Goal: Task Accomplishment & Management: Complete application form

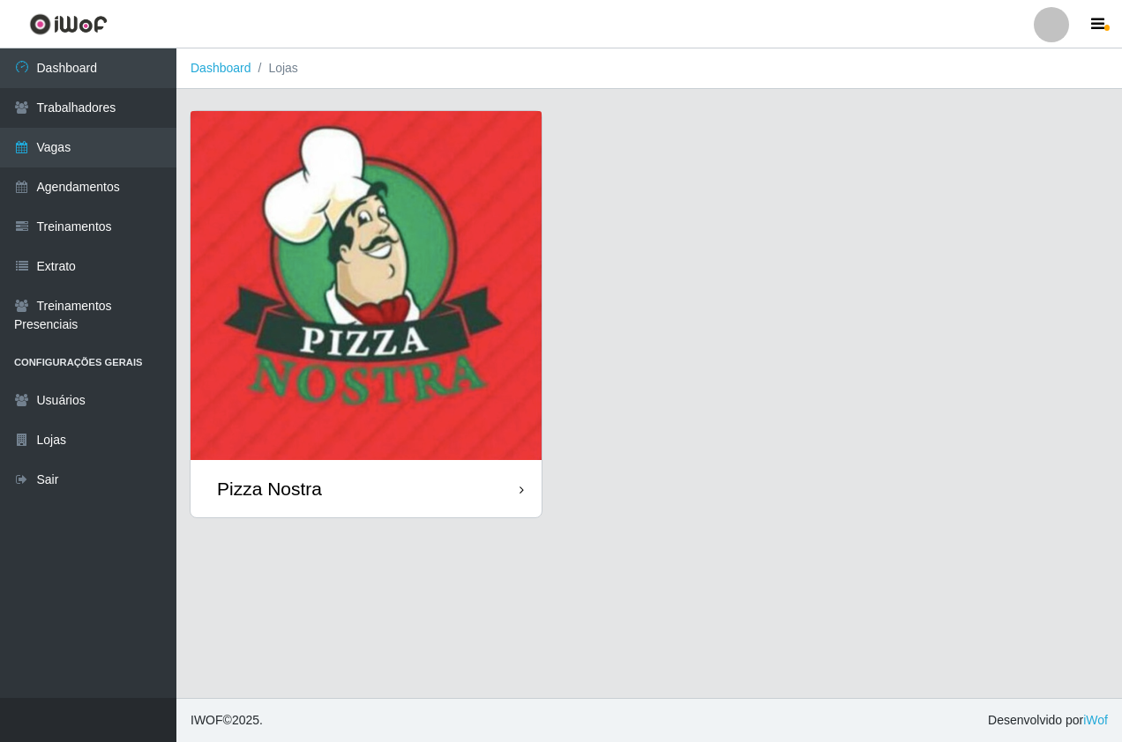
click at [265, 287] on img at bounding box center [365, 285] width 351 height 349
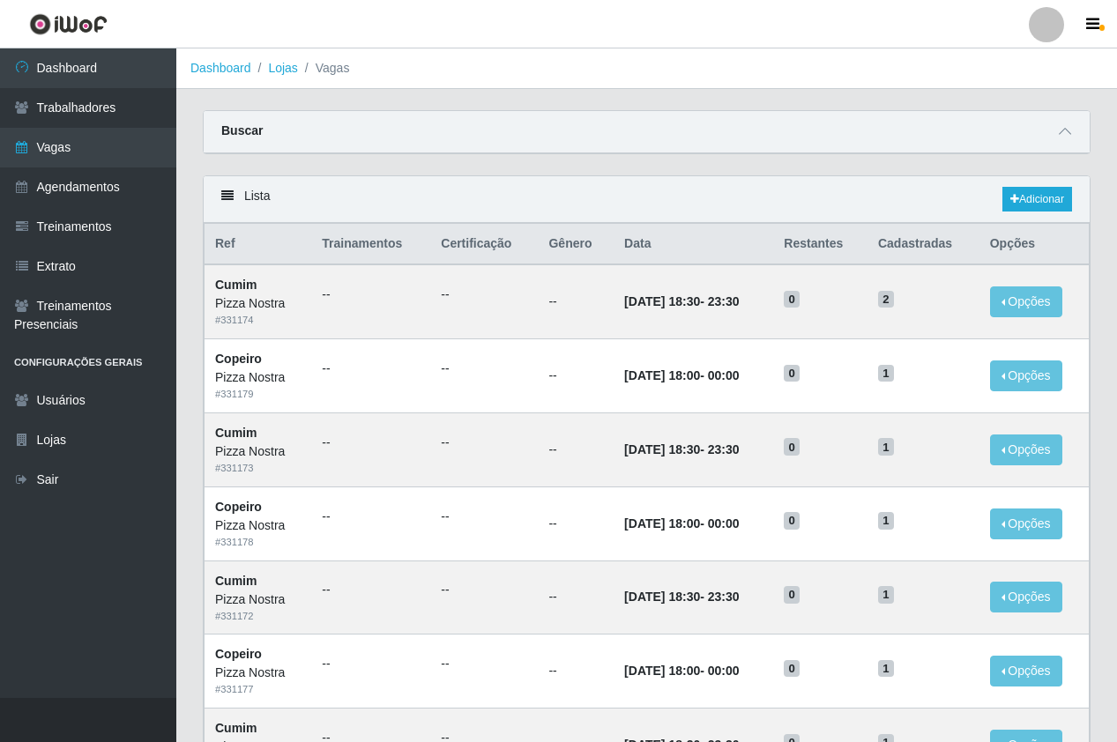
click at [685, 161] on div "Carregando... Buscar Início em Término em Função [Selecione...] ASG ASG + ASG +…" at bounding box center [647, 142] width 914 height 65
click at [710, 116] on div "Buscar" at bounding box center [647, 132] width 886 height 42
click at [1044, 204] on link "Adicionar" at bounding box center [1038, 199] width 70 height 25
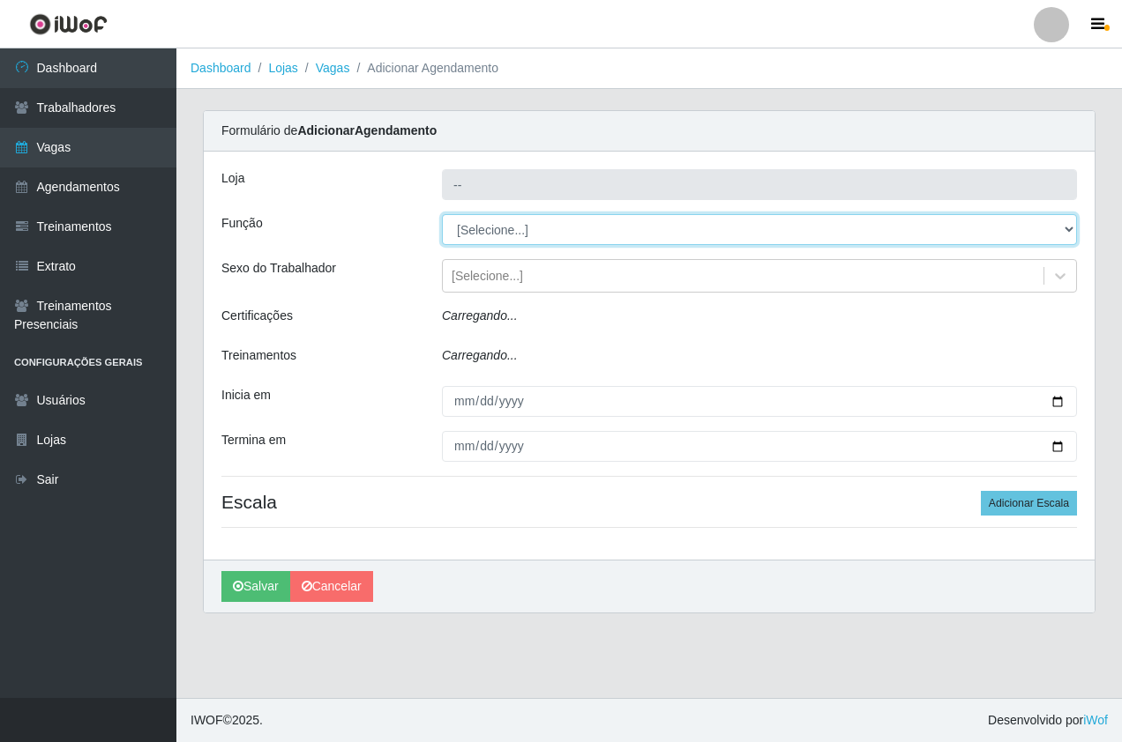
click at [510, 230] on select "[Selecione...] ASG ASG + ASG ++ Auxiliar de Cozinha Auxiliar de Cozinha + Auxil…" at bounding box center [759, 229] width 635 height 31
type input "Pizza Nostra"
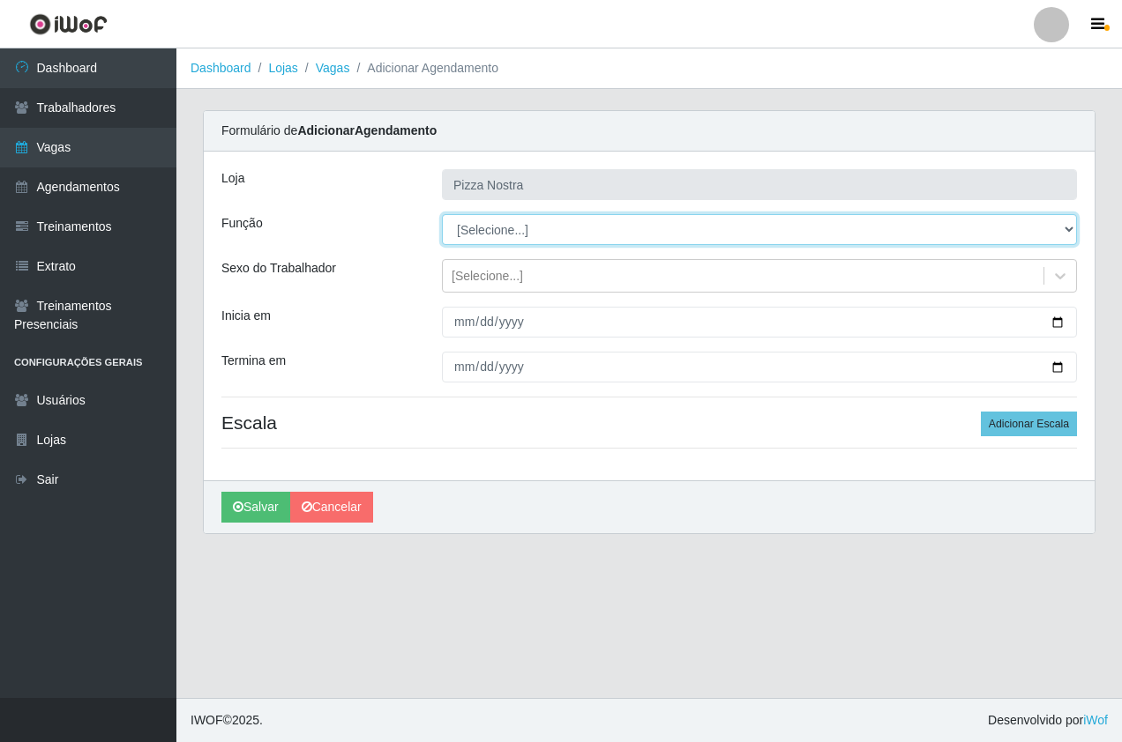
select select "91"
click at [442, 214] on select "[Selecione...] ASG ASG + ASG ++ Auxiliar de Cozinha Auxiliar de Cozinha + Auxil…" at bounding box center [759, 229] width 635 height 31
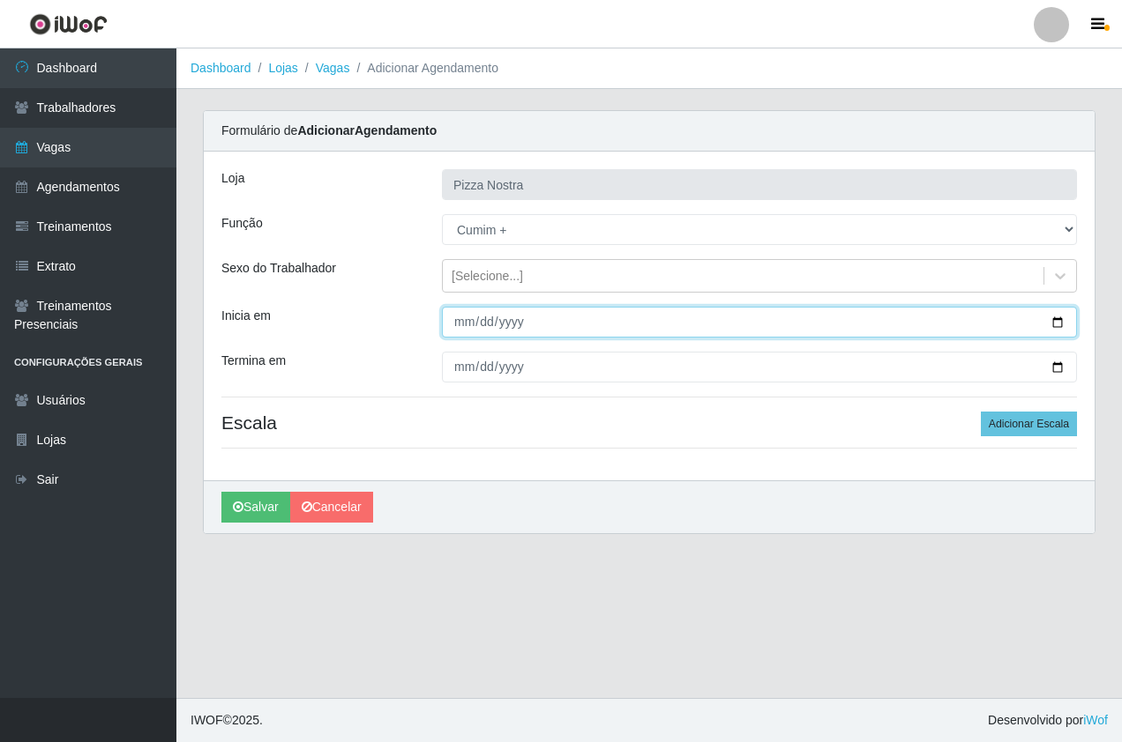
click at [455, 326] on input "Inicia em" at bounding box center [759, 322] width 635 height 31
type input "[DATE]"
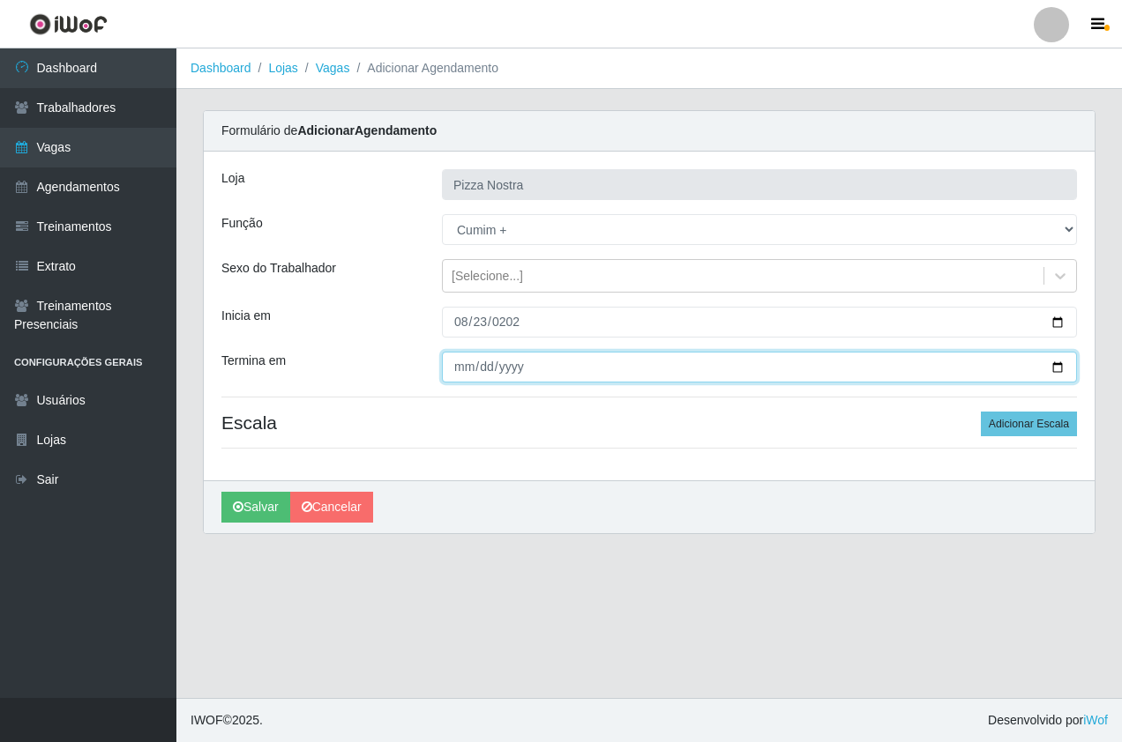
click at [459, 357] on input "Termina em" at bounding box center [759, 367] width 635 height 31
type input "[DATE]"
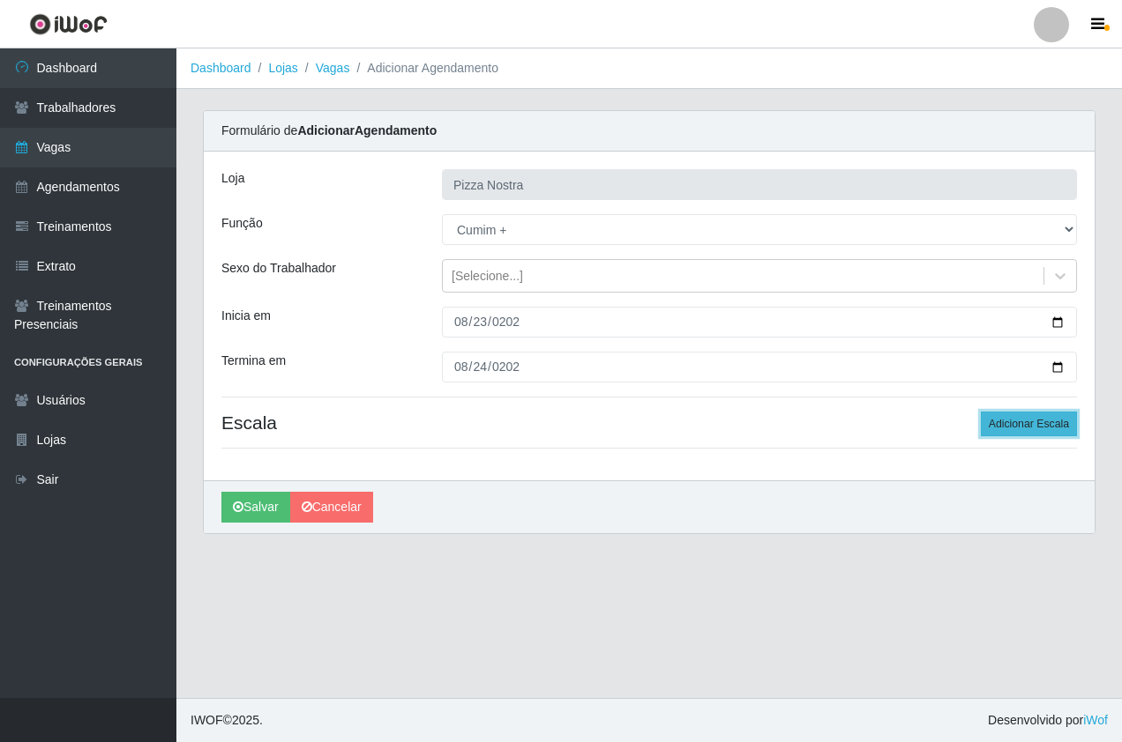
click at [1035, 430] on button "Adicionar Escala" at bounding box center [1029, 424] width 96 height 25
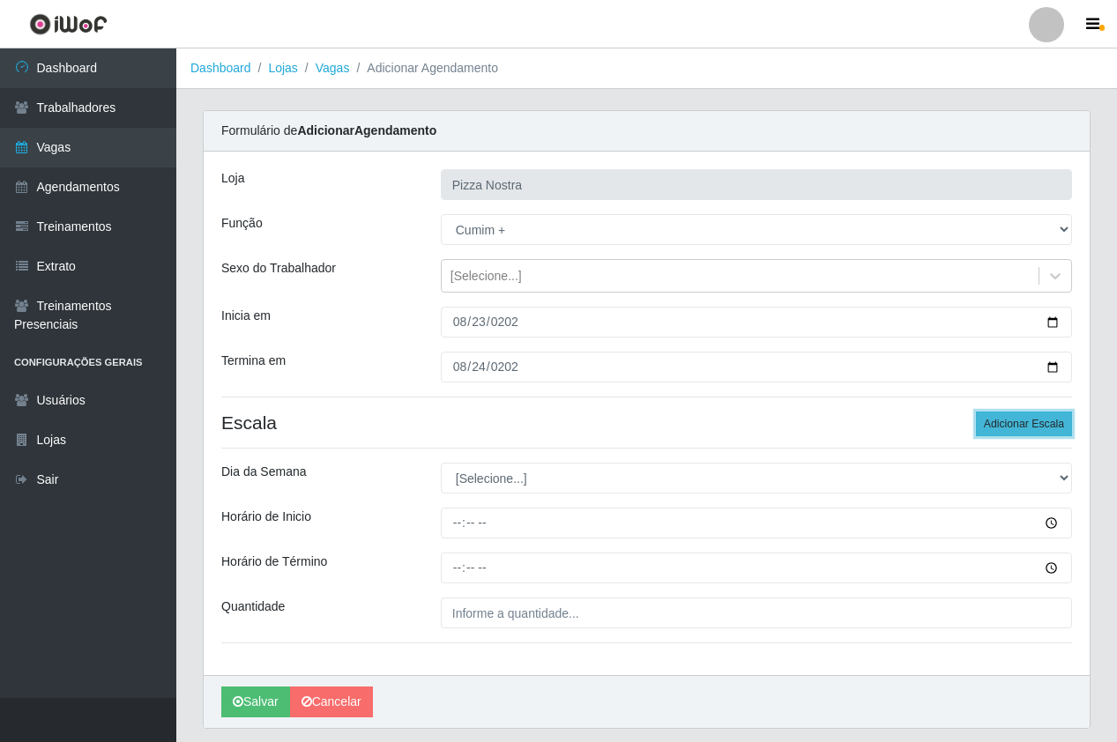
click at [1035, 430] on button "Adicionar Escala" at bounding box center [1024, 424] width 96 height 25
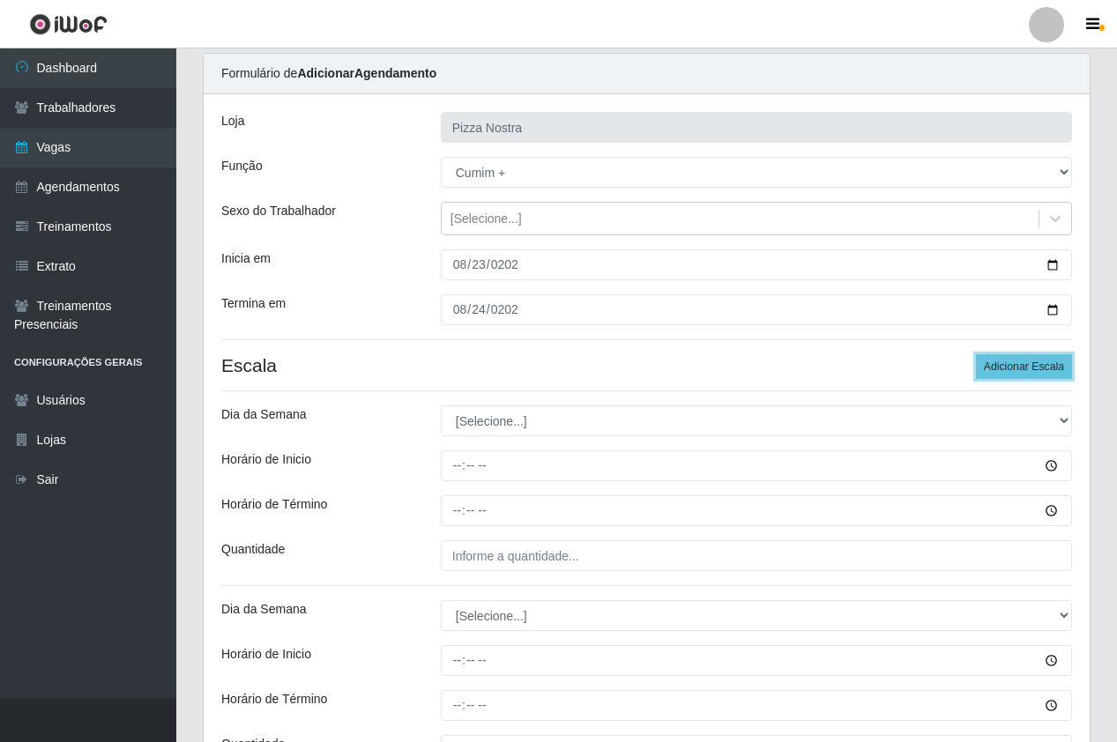
scroll to position [88, 0]
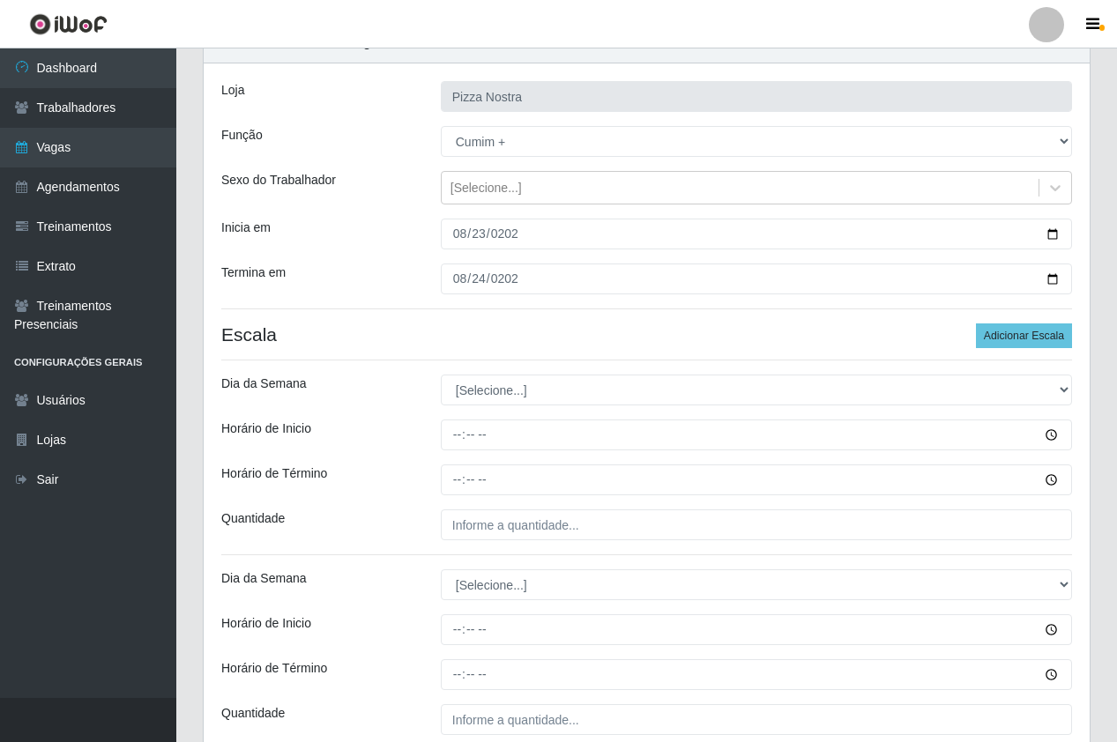
click at [602, 349] on div "Loja Pizza Nostra Função [Selecione...] ASG ASG + ASG ++ Auxiliar de Cozinha Au…" at bounding box center [647, 422] width 886 height 719
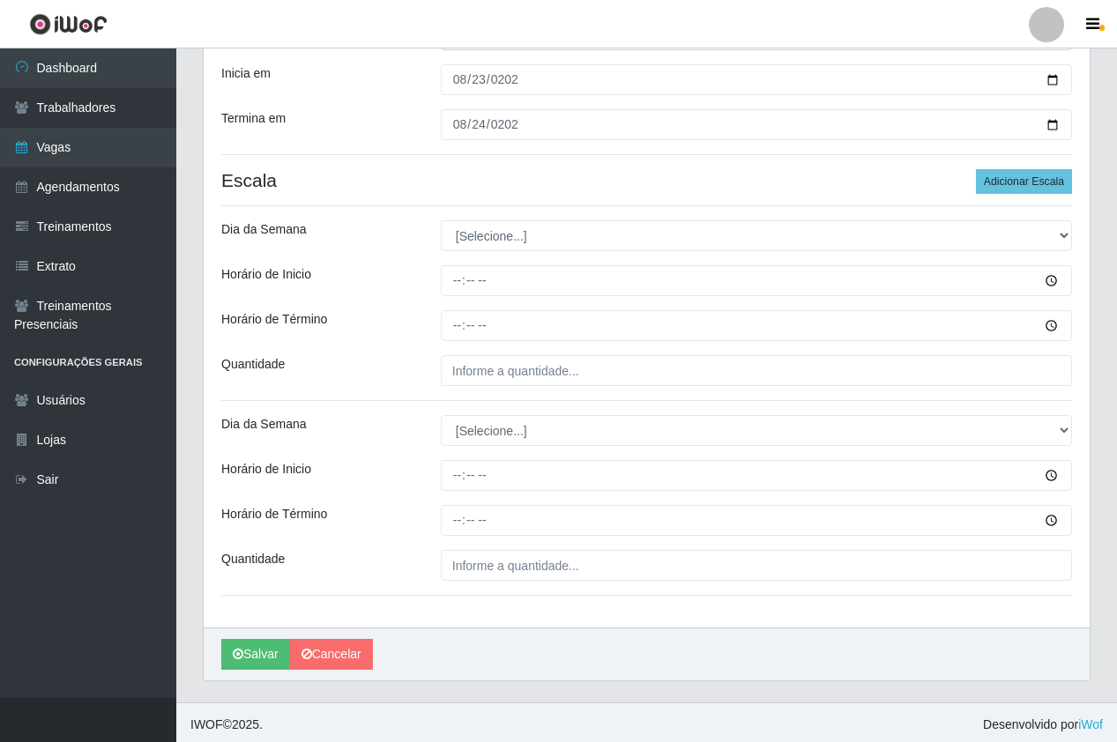
scroll to position [247, 0]
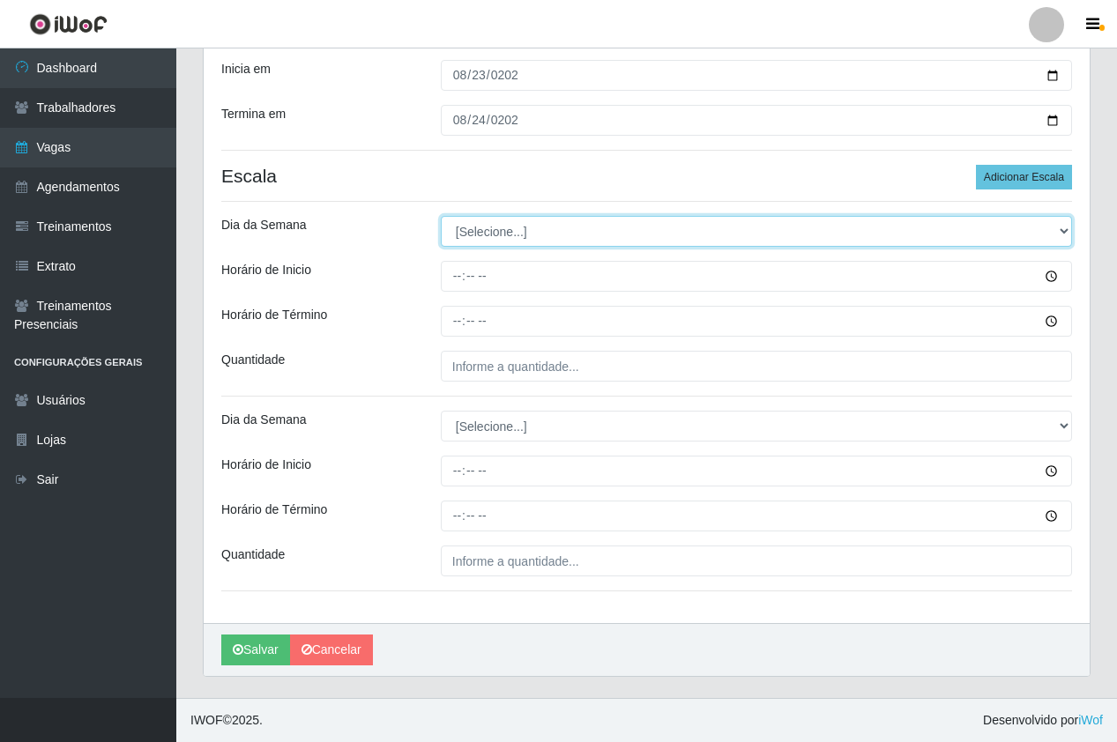
click at [483, 236] on select "[Selecione...] Segunda Terça Quarta Quinta Sexta Sábado Domingo" at bounding box center [756, 231] width 631 height 31
select select "6"
click at [441, 216] on select "[Selecione...] Segunda Terça Quarta Quinta Sexta Sábado Domingo" at bounding box center [756, 231] width 631 height 31
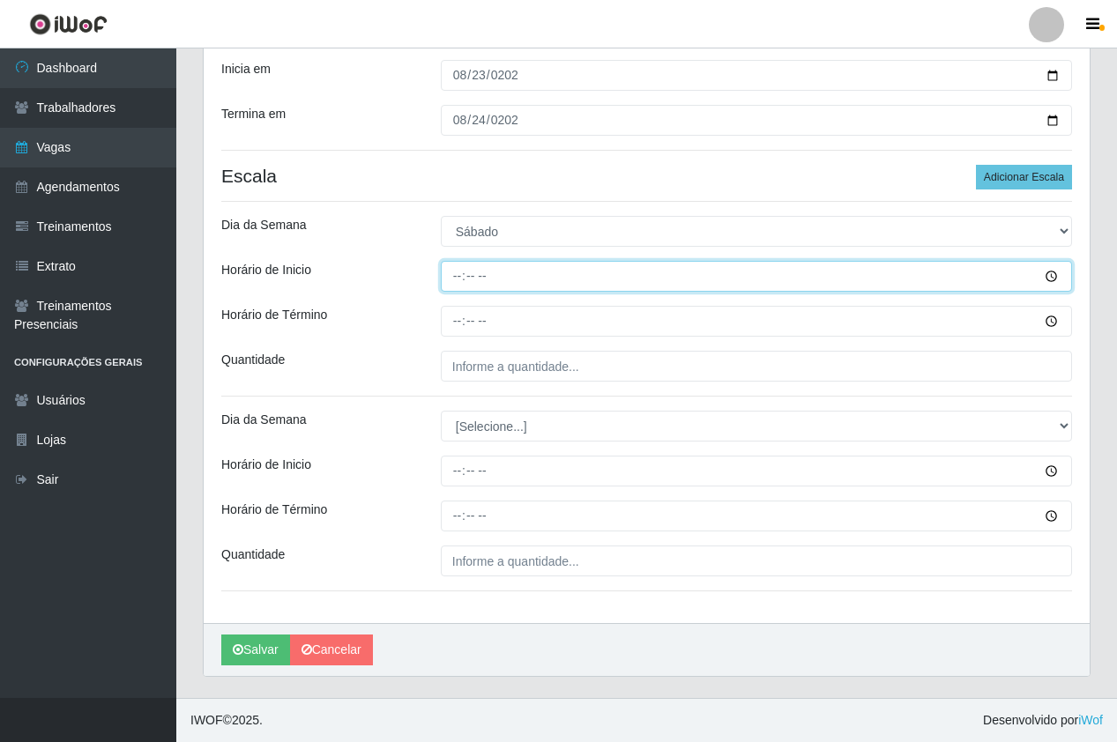
click at [457, 287] on input "Horário de Inicio" at bounding box center [756, 276] width 631 height 31
type input "18:00"
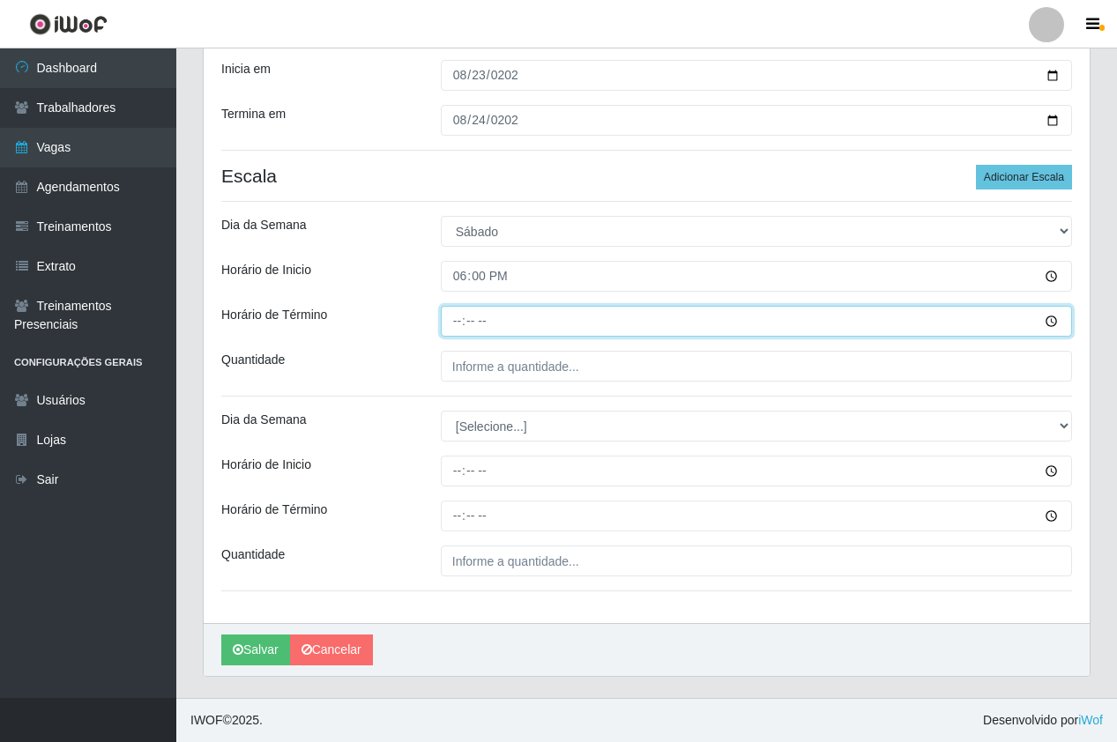
click at [465, 326] on input "Horário de Término" at bounding box center [756, 321] width 631 height 31
type input "00:00"
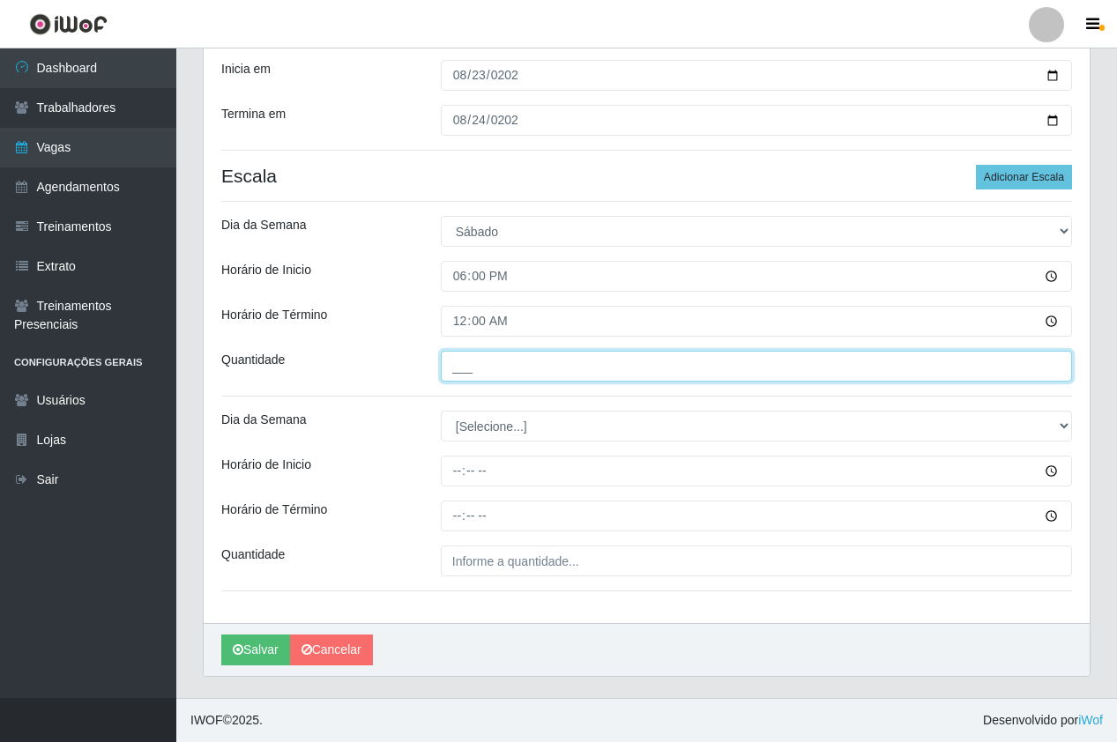
click at [512, 364] on input "___" at bounding box center [756, 366] width 631 height 31
type input "4__"
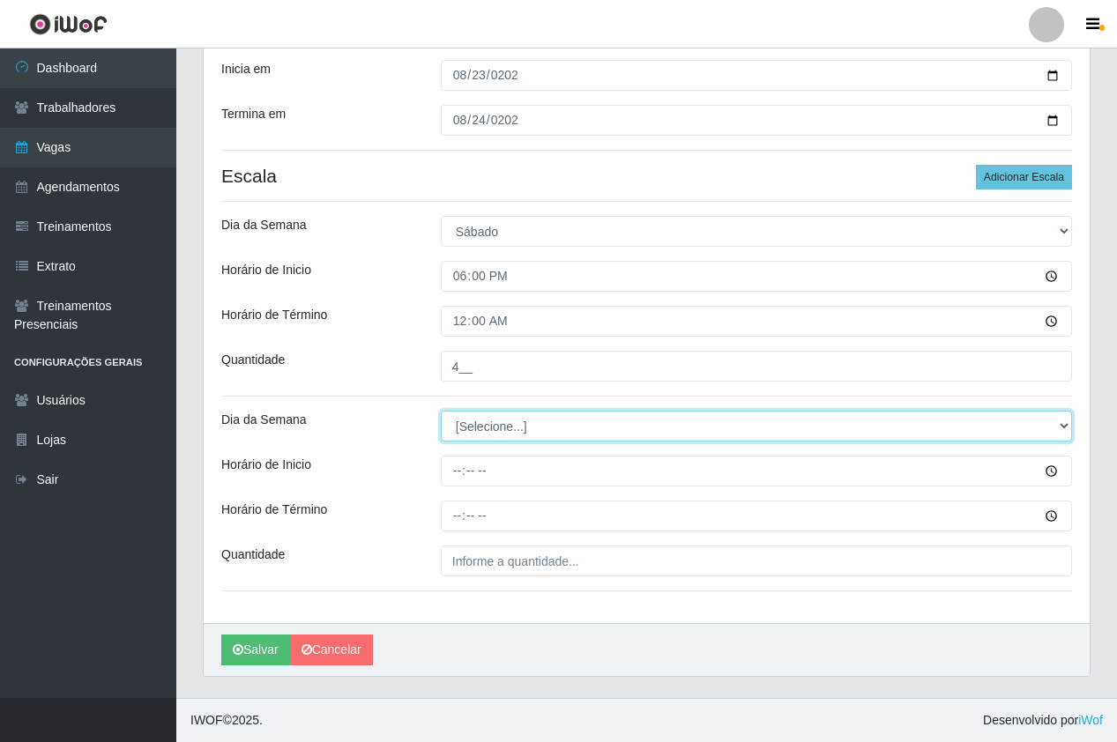
click at [461, 428] on select "[Selecione...] Segunda Terça Quarta Quinta Sexta Sábado Domingo" at bounding box center [756, 426] width 631 height 31
select select "0"
click at [441, 411] on select "[Selecione...] Segunda Terça Quarta Quinta Sexta Sábado Domingo" at bounding box center [756, 426] width 631 height 31
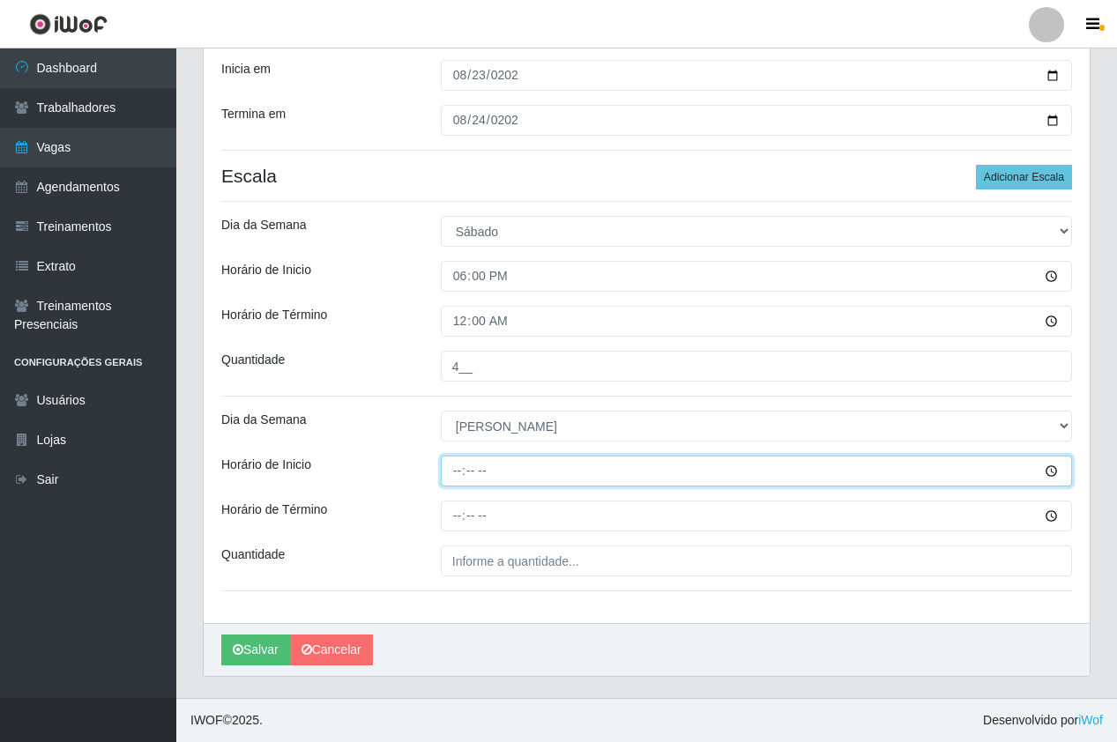
click at [459, 475] on input "Horário de Inicio" at bounding box center [756, 471] width 631 height 31
type input "18:00"
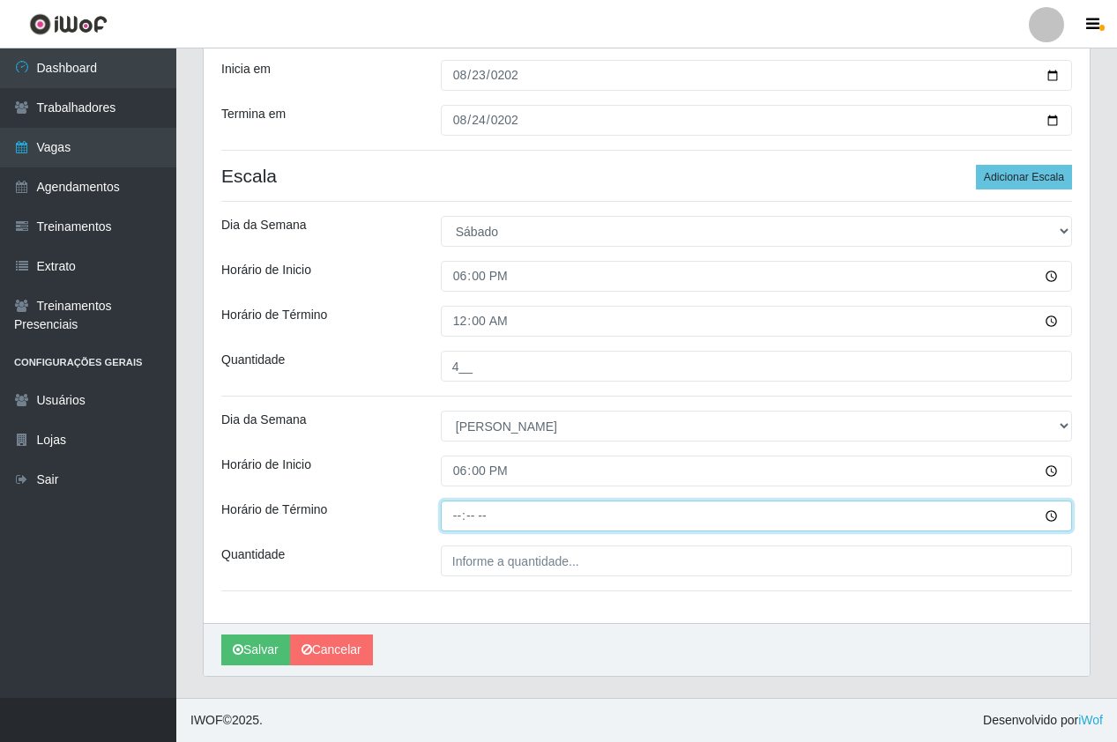
click at [453, 526] on input "Horário de Término" at bounding box center [756, 516] width 631 height 31
type input "00:00"
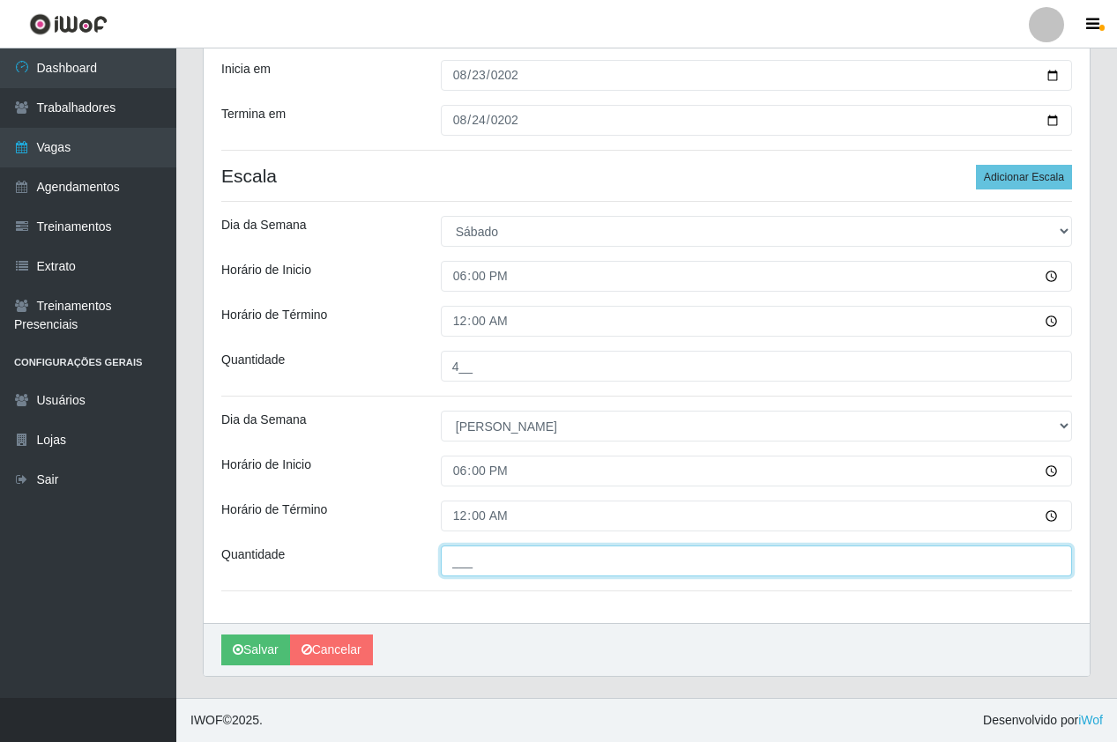
drag, startPoint x: 497, startPoint y: 565, endPoint x: 498, endPoint y: 580, distance: 15.0
click at [497, 565] on input "___" at bounding box center [756, 561] width 631 height 31
type input "4__"
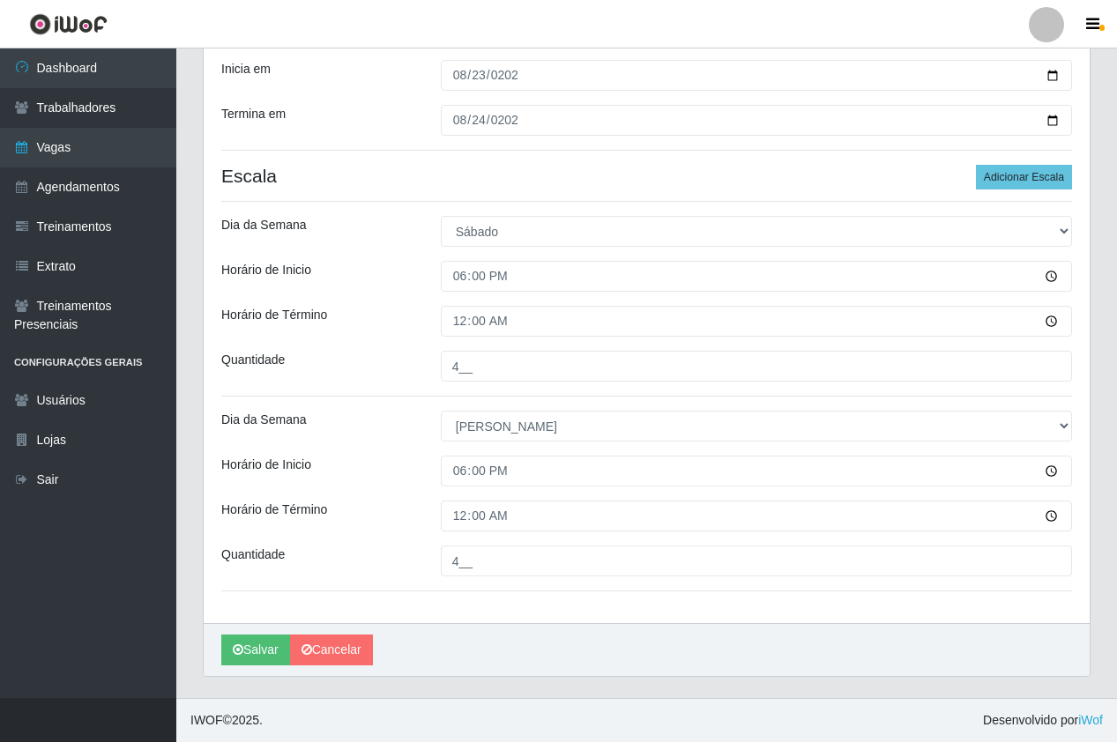
click at [541, 630] on div "[PERSON_NAME]" at bounding box center [647, 649] width 886 height 53
click at [270, 647] on button "Salvar" at bounding box center [255, 650] width 69 height 31
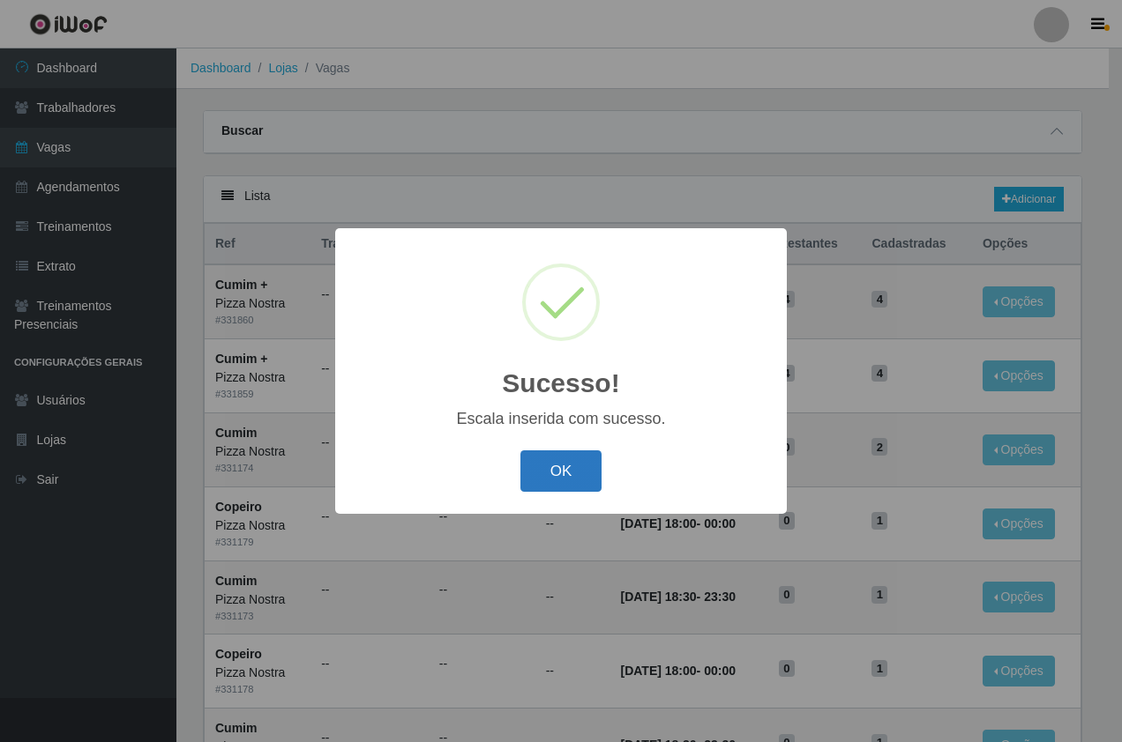
click at [556, 478] on button "OK" at bounding box center [561, 471] width 82 height 41
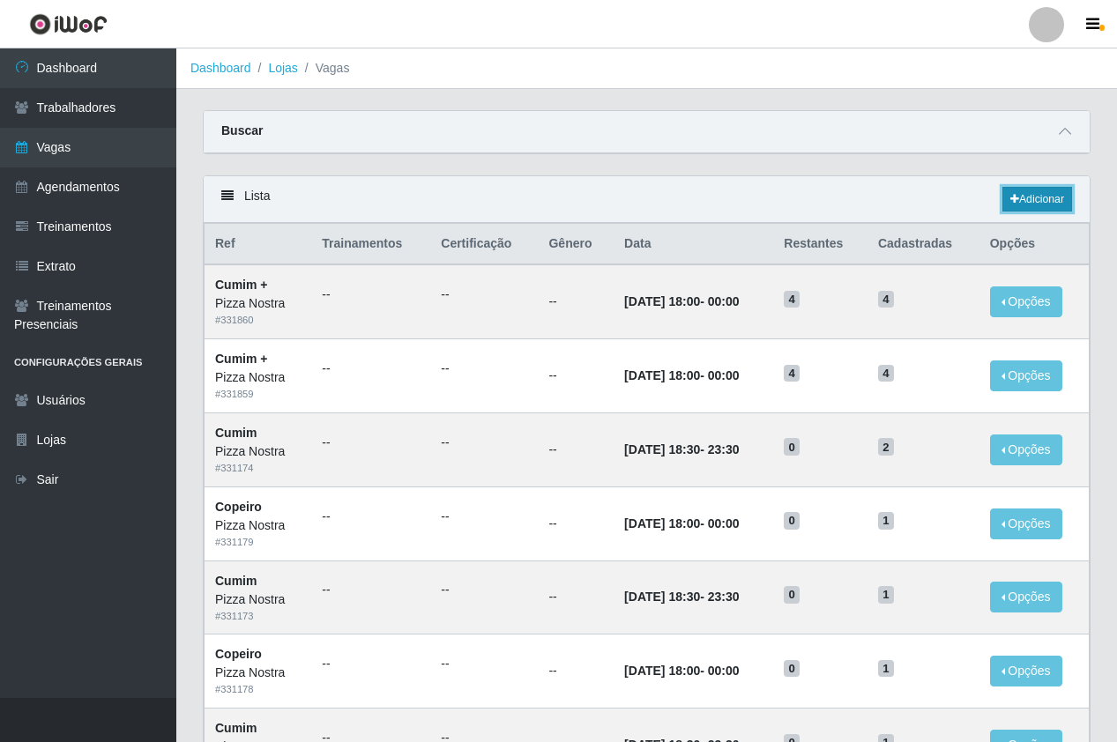
click at [1005, 198] on link "Adicionar" at bounding box center [1038, 199] width 70 height 25
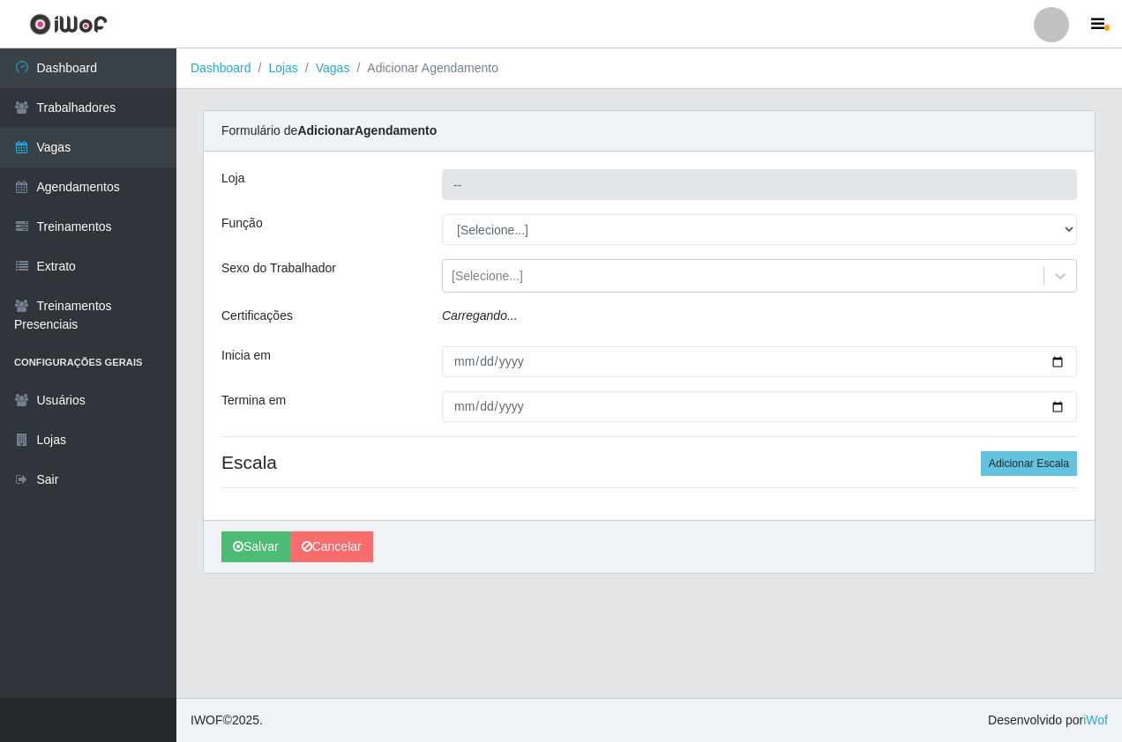
type input "Pizza Nostra"
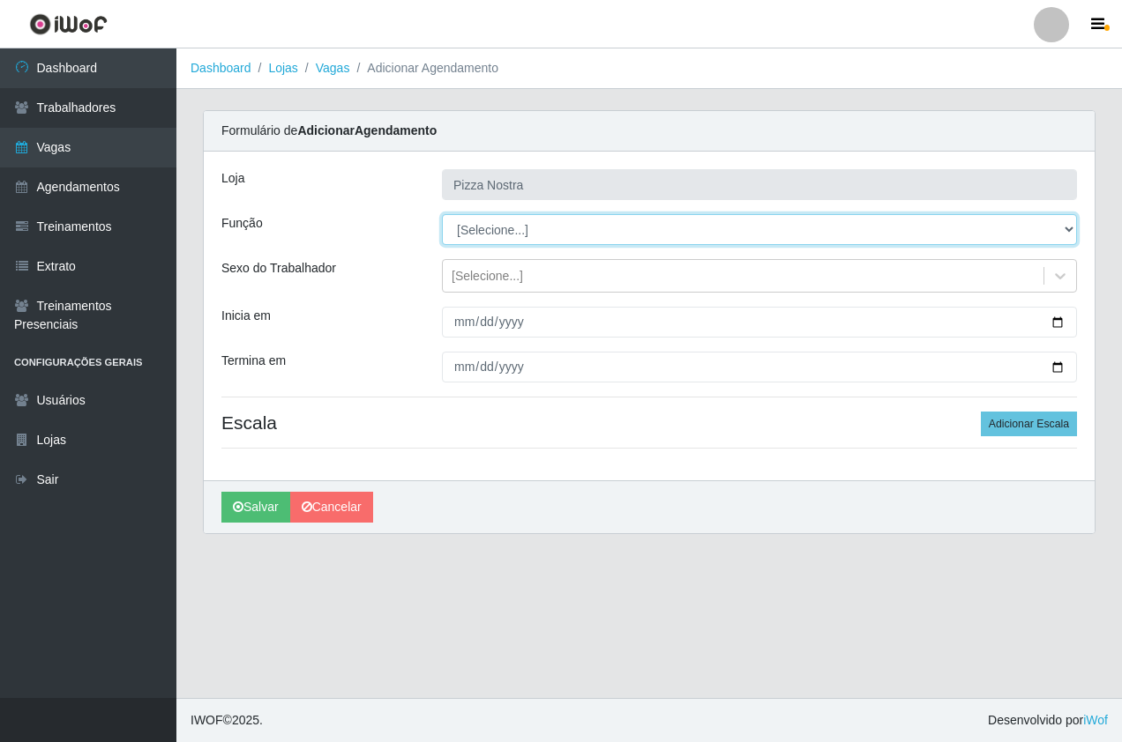
click at [482, 235] on select "[Selecione...] ASG ASG + ASG ++ Auxiliar de Cozinha Auxiliar de Cozinha + Auxil…" at bounding box center [759, 229] width 635 height 31
select select "96"
click at [442, 214] on select "[Selecione...] ASG ASG + ASG ++ Auxiliar de Cozinha Auxiliar de Cozinha + Auxil…" at bounding box center [759, 229] width 635 height 31
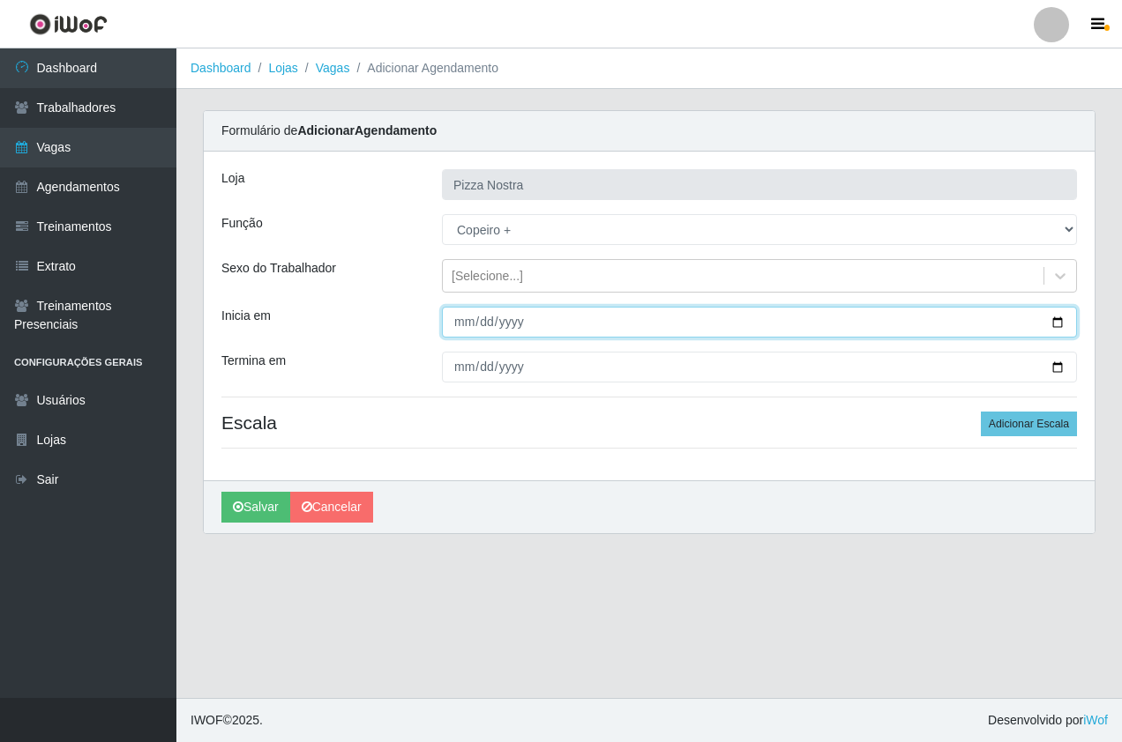
click at [451, 316] on input "Inicia em" at bounding box center [759, 322] width 635 height 31
click at [484, 328] on input "Inicia em" at bounding box center [759, 322] width 635 height 31
type input "[DATE]"
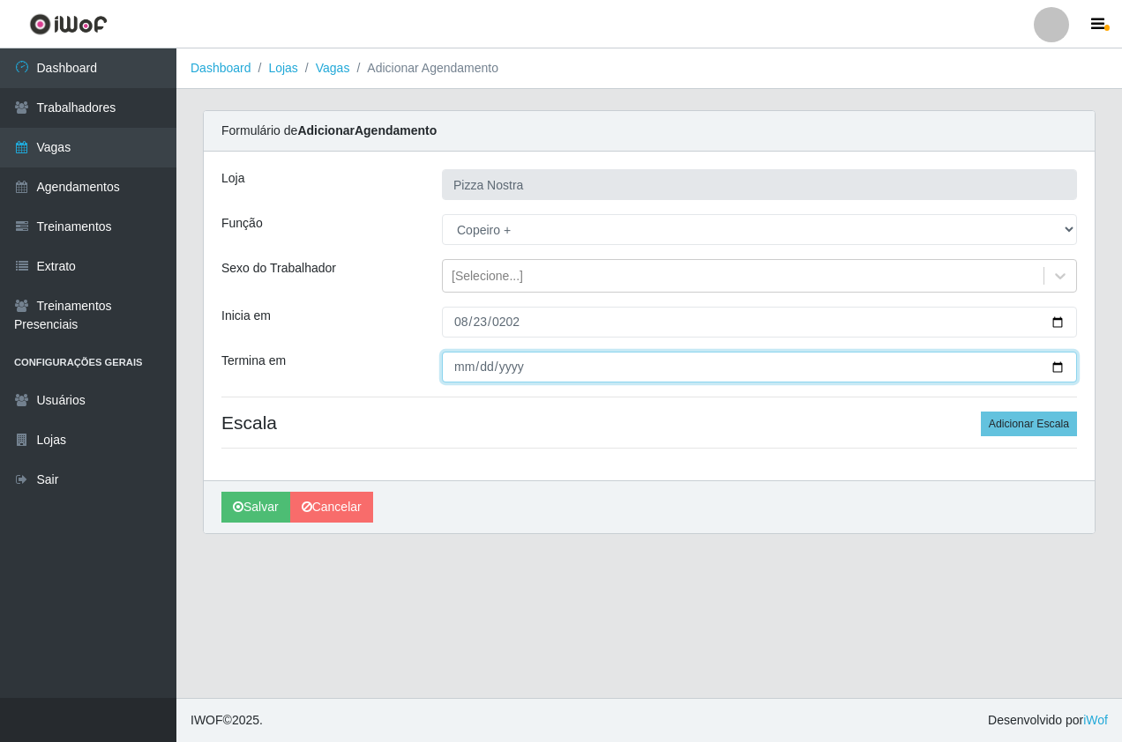
click at [448, 362] on input "Termina em" at bounding box center [759, 367] width 635 height 31
type input "[DATE]"
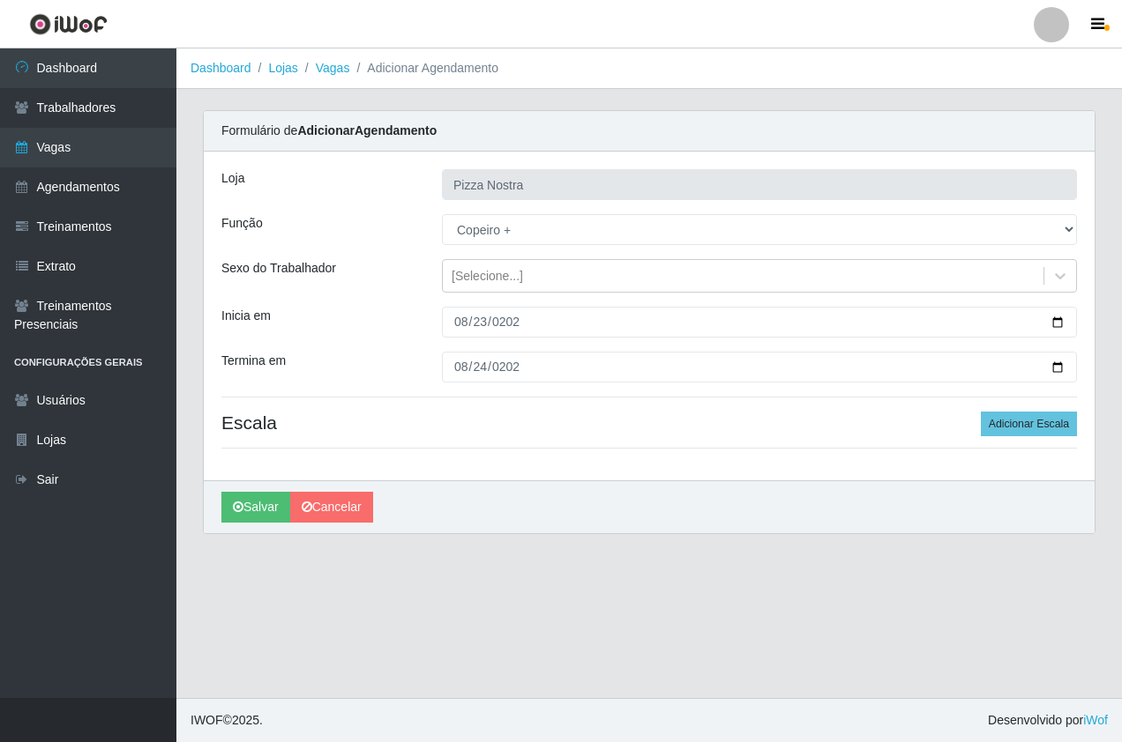
click at [1050, 742] on html "Perfil Alterar Senha Sair Dashboard Trabalhadores Vagas Agendamentos Treinament…" at bounding box center [561, 371] width 1122 height 742
click at [1048, 742] on html "Perfil Alterar Senha Sair Dashboard Trabalhadores Vagas Agendamentos Treinament…" at bounding box center [561, 371] width 1122 height 742
click at [576, 401] on div "Loja Pizza Nostra Função [Selecione...] ASG ASG + ASG ++ Auxiliar de Cozinha Au…" at bounding box center [649, 316] width 891 height 329
click at [1011, 427] on button "Adicionar Escala" at bounding box center [1029, 424] width 96 height 25
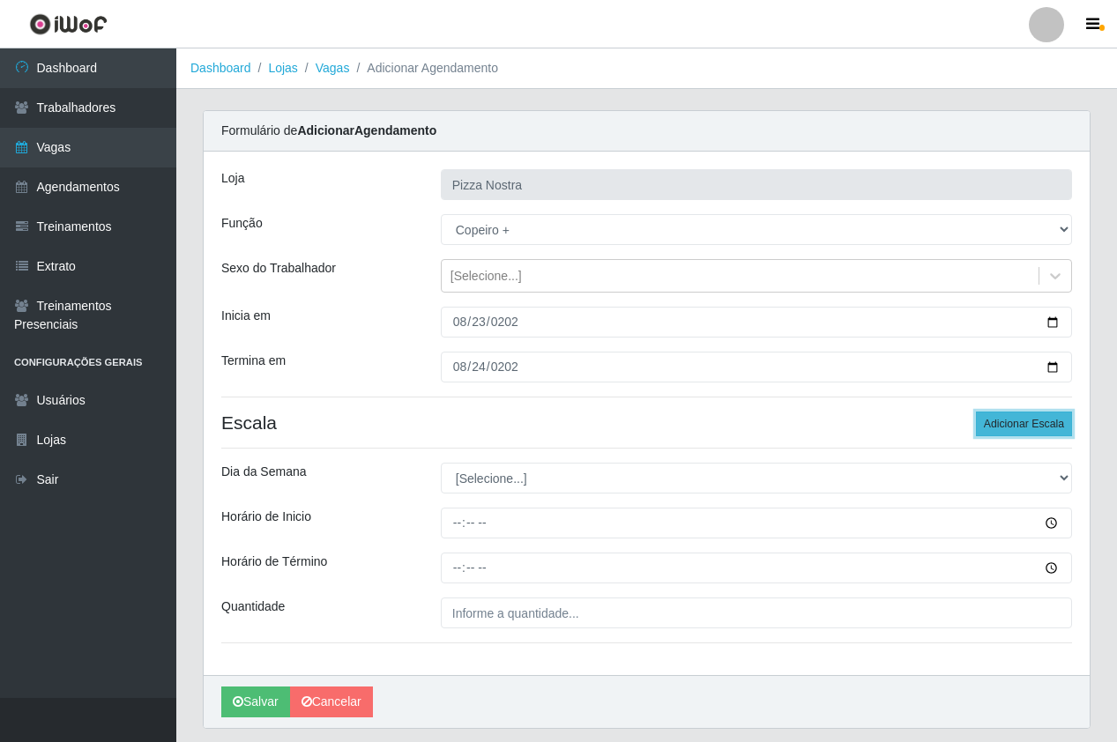
click at [1011, 427] on button "Adicionar Escala" at bounding box center [1024, 424] width 96 height 25
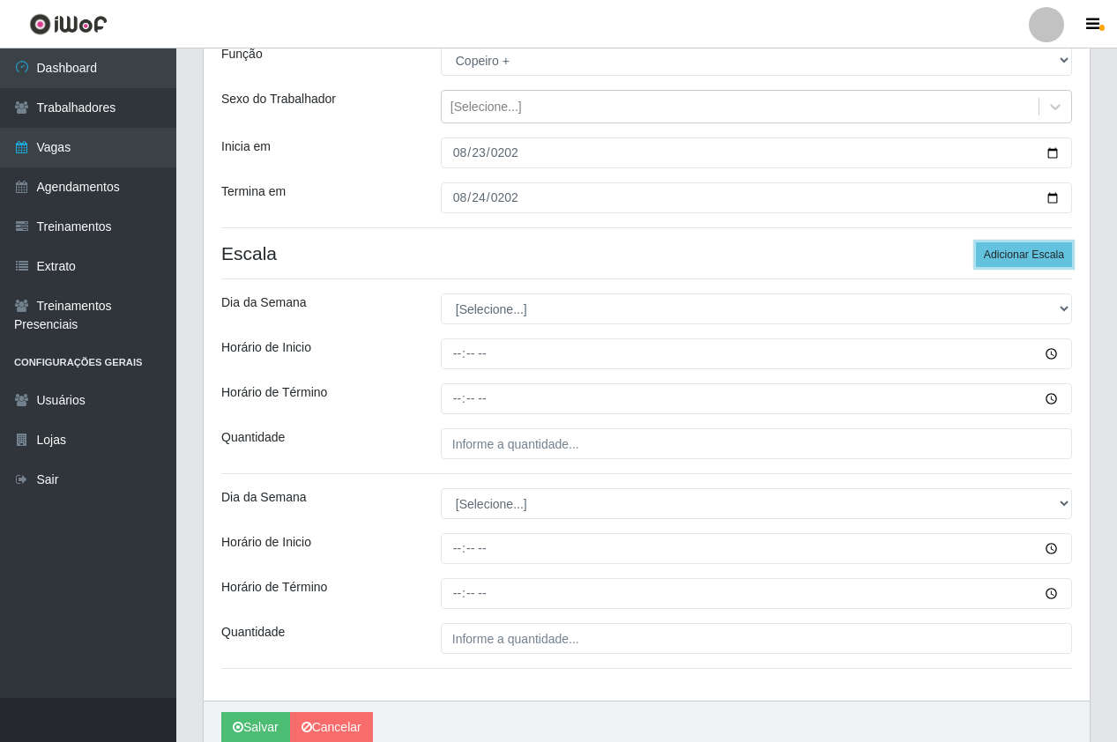
scroll to position [176, 0]
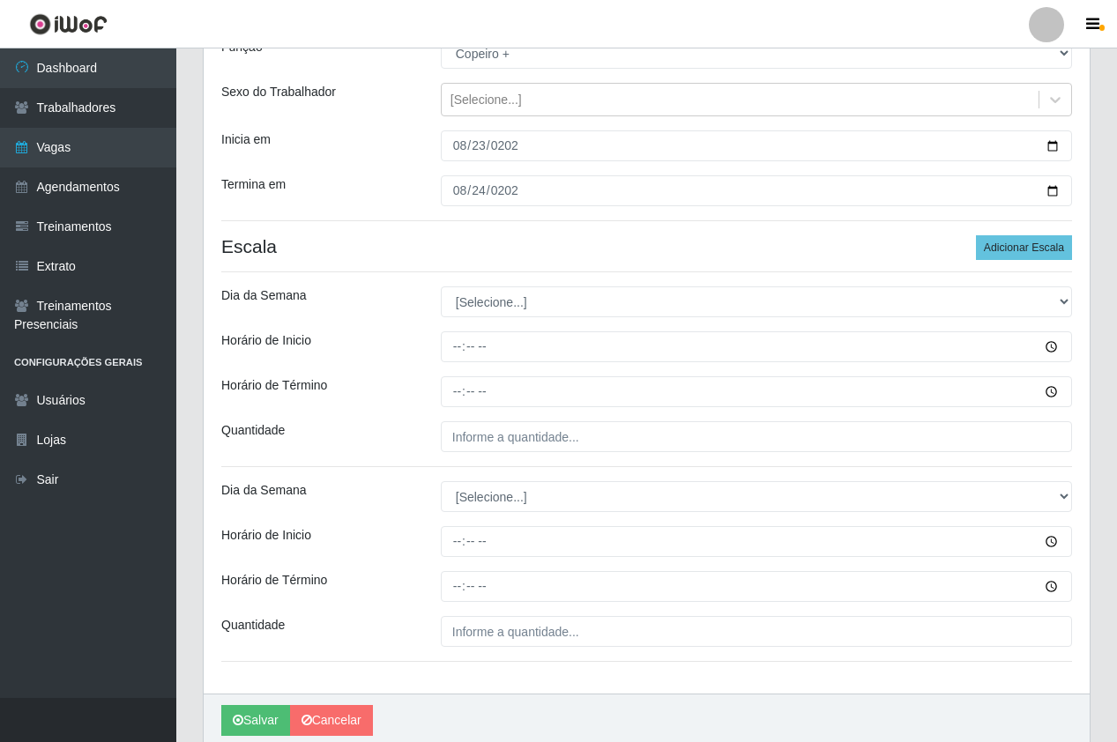
click at [481, 281] on div "Loja Pizza Nostra Função [Selecione...] ASG ASG + ASG ++ Auxiliar de Cozinha Au…" at bounding box center [647, 334] width 886 height 719
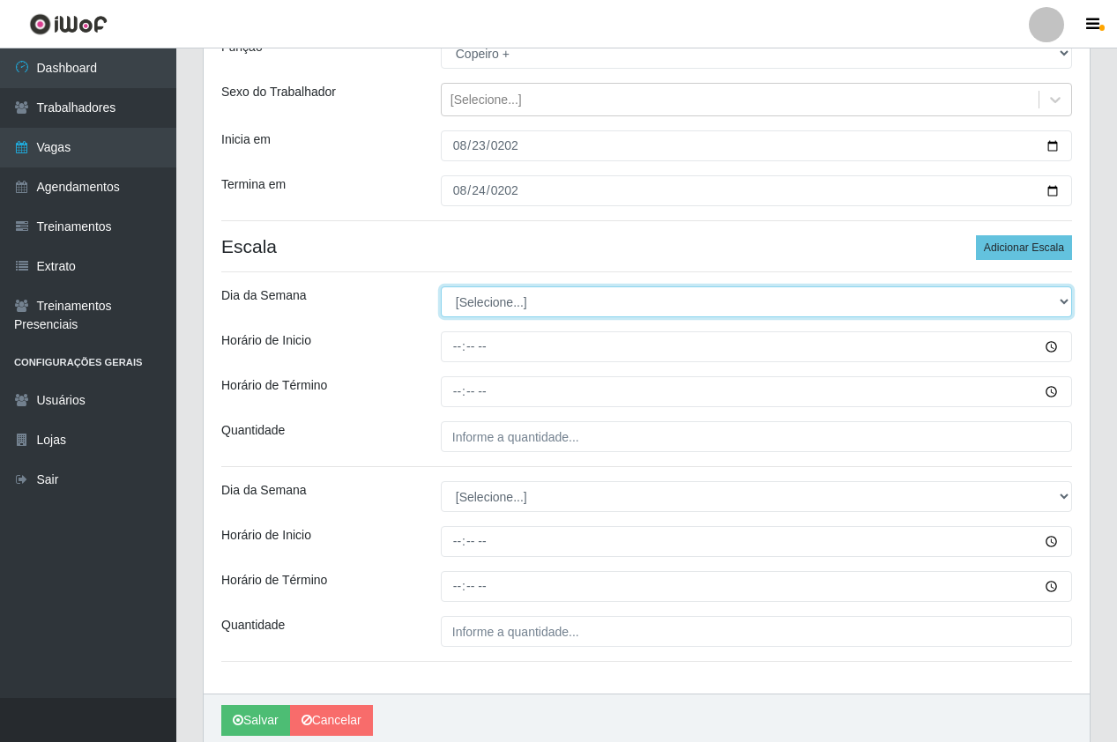
click at [481, 295] on select "[Selecione...] Segunda Terça Quarta Quinta Sexta Sábado Domingo" at bounding box center [756, 302] width 631 height 31
select select "6"
click at [441, 287] on select "[Selecione...] Segunda Terça Quarta Quinta Sexta Sábado Domingo" at bounding box center [756, 302] width 631 height 31
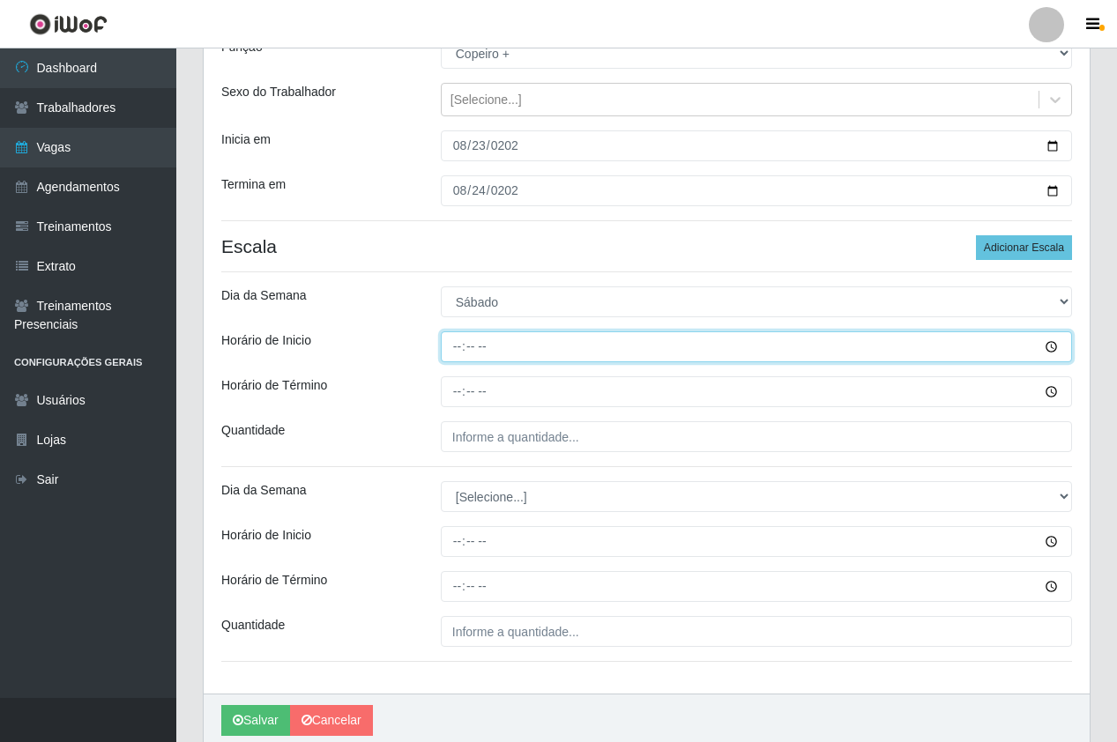
click at [457, 350] on input "Horário de Inicio" at bounding box center [756, 347] width 631 height 31
type input "18:00"
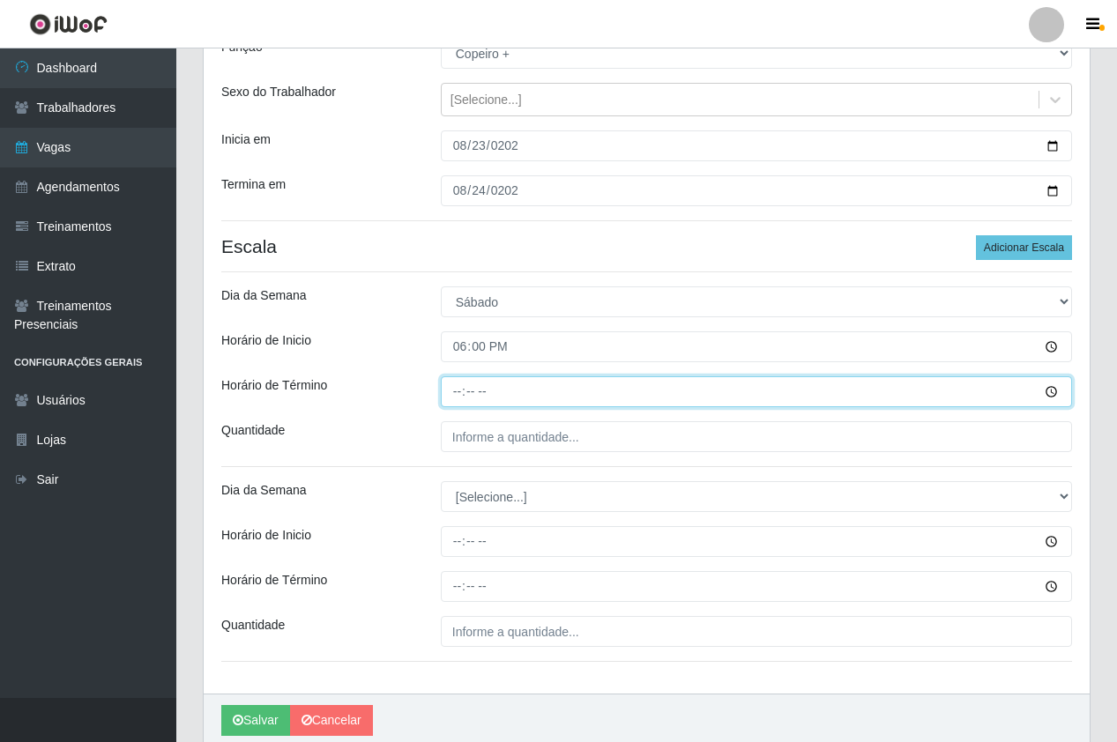
click at [451, 398] on input "Horário de Término" at bounding box center [756, 392] width 631 height 31
type input "00:00"
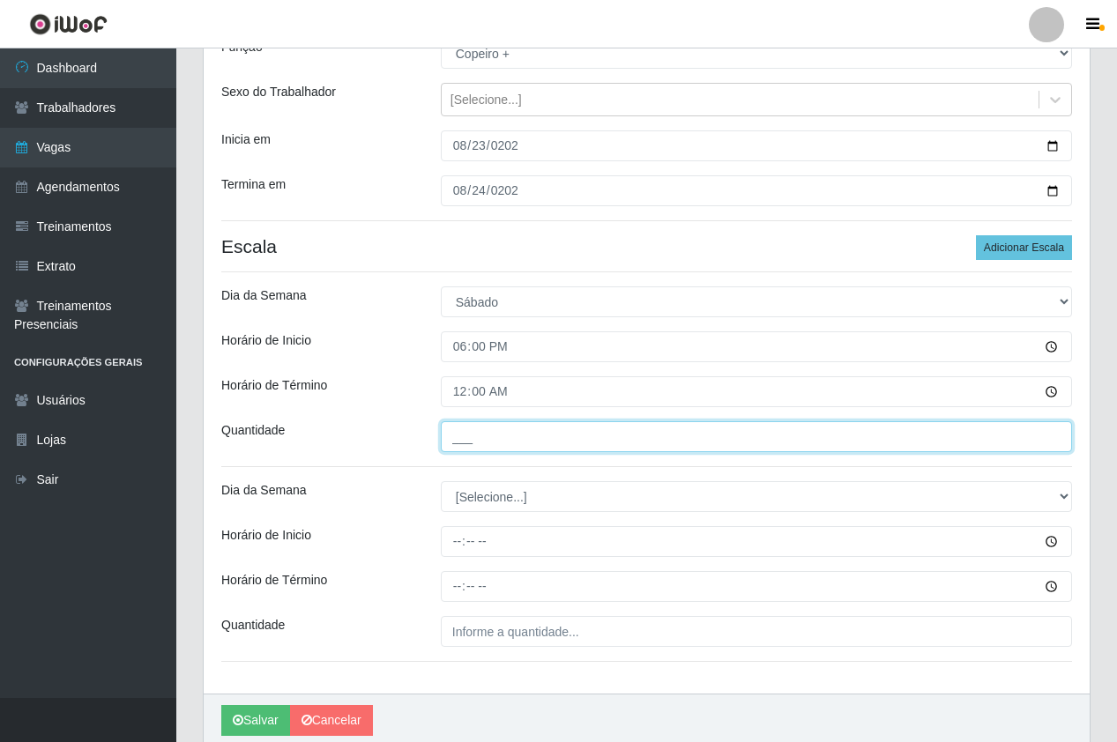
click at [510, 446] on input "___" at bounding box center [756, 437] width 631 height 31
type input "1__"
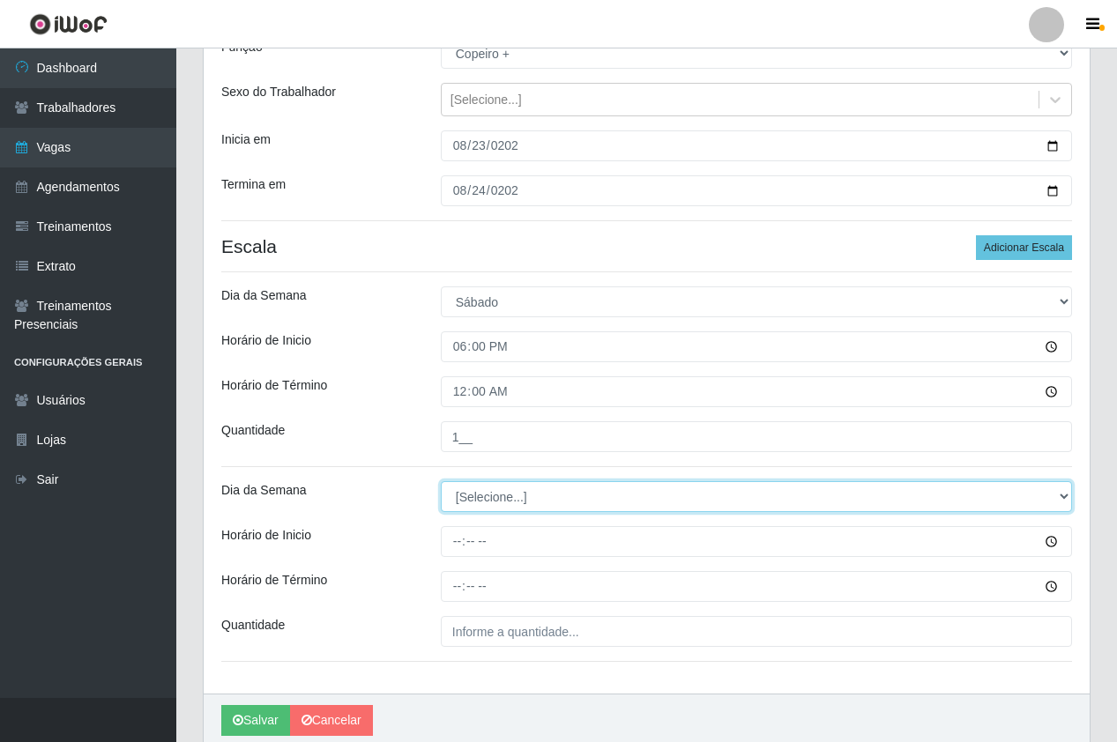
click at [472, 504] on select "[Selecione...] Segunda Terça Quarta Quinta Sexta Sábado Domingo" at bounding box center [756, 496] width 631 height 31
select select "0"
click at [441, 481] on select "[Selecione...] Segunda Terça Quarta Quinta Sexta Sábado Domingo" at bounding box center [756, 496] width 631 height 31
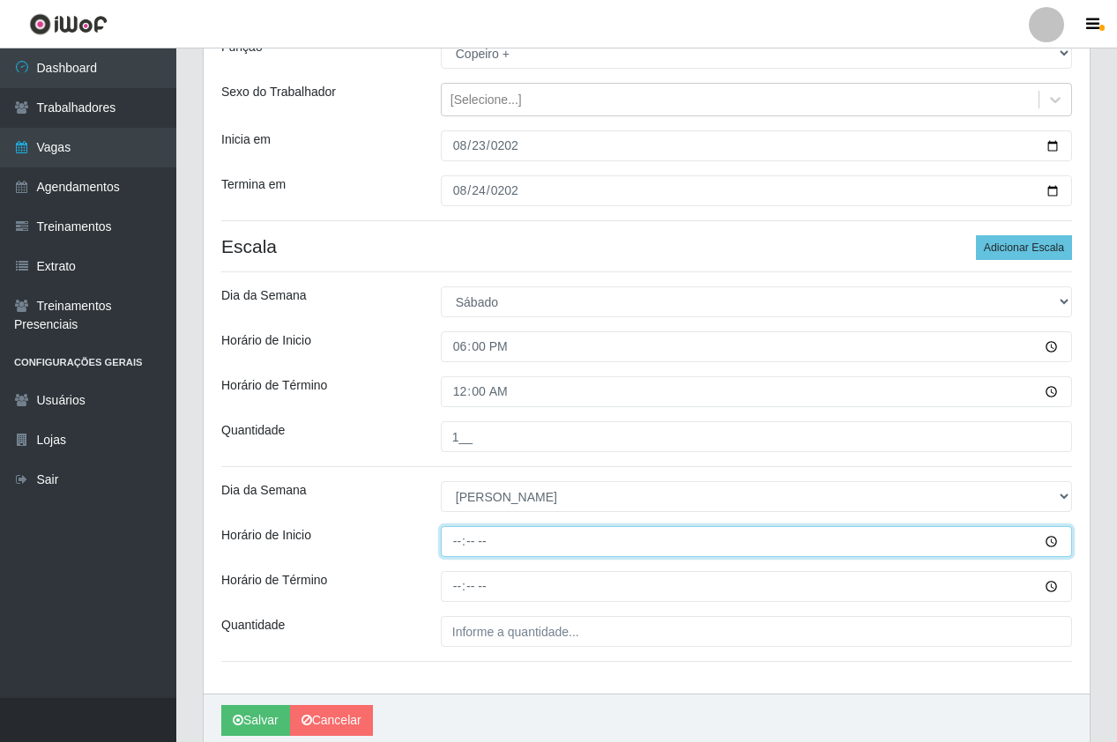
click at [459, 553] on input "Horário de Inicio" at bounding box center [756, 541] width 631 height 31
type input "18:00"
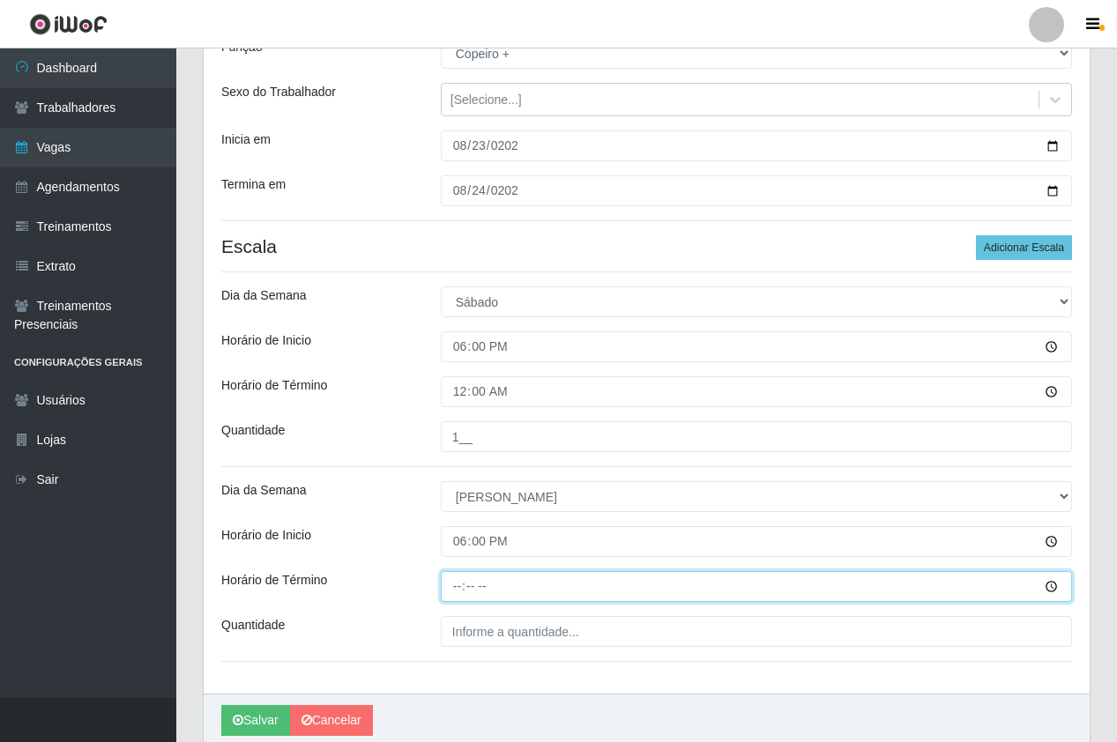
click at [459, 582] on input "Horário de Término" at bounding box center [756, 586] width 631 height 31
type input "00:00"
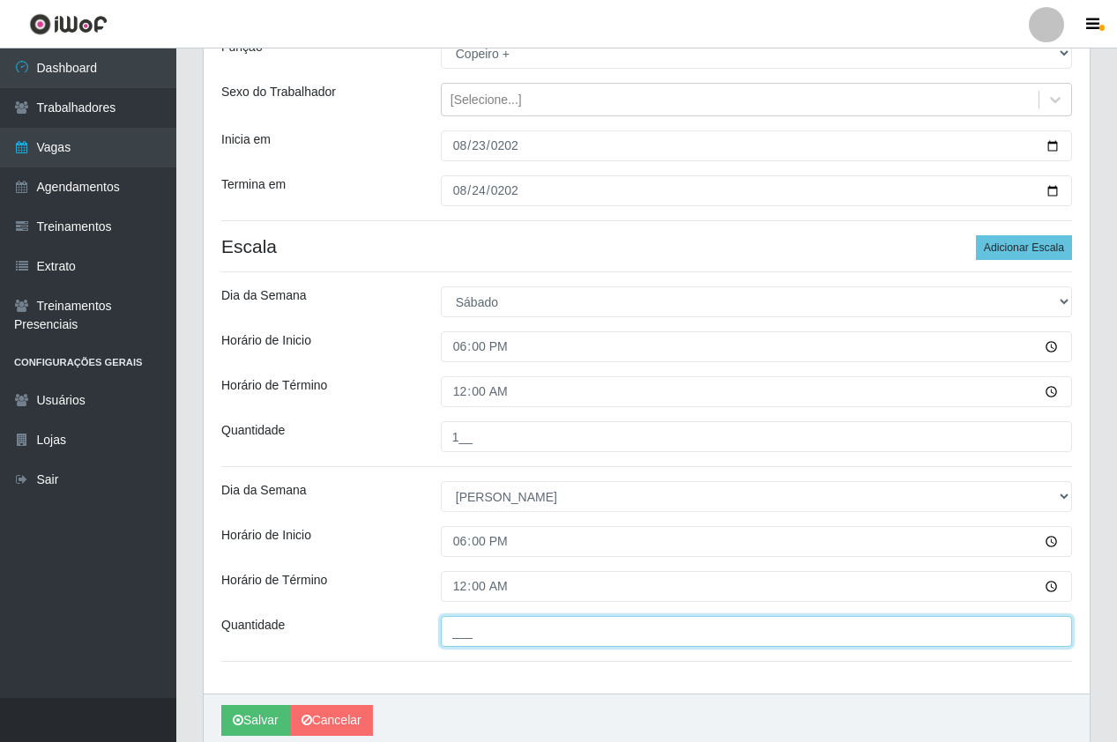
click at [492, 630] on input "___" at bounding box center [756, 631] width 631 height 31
type input "1__"
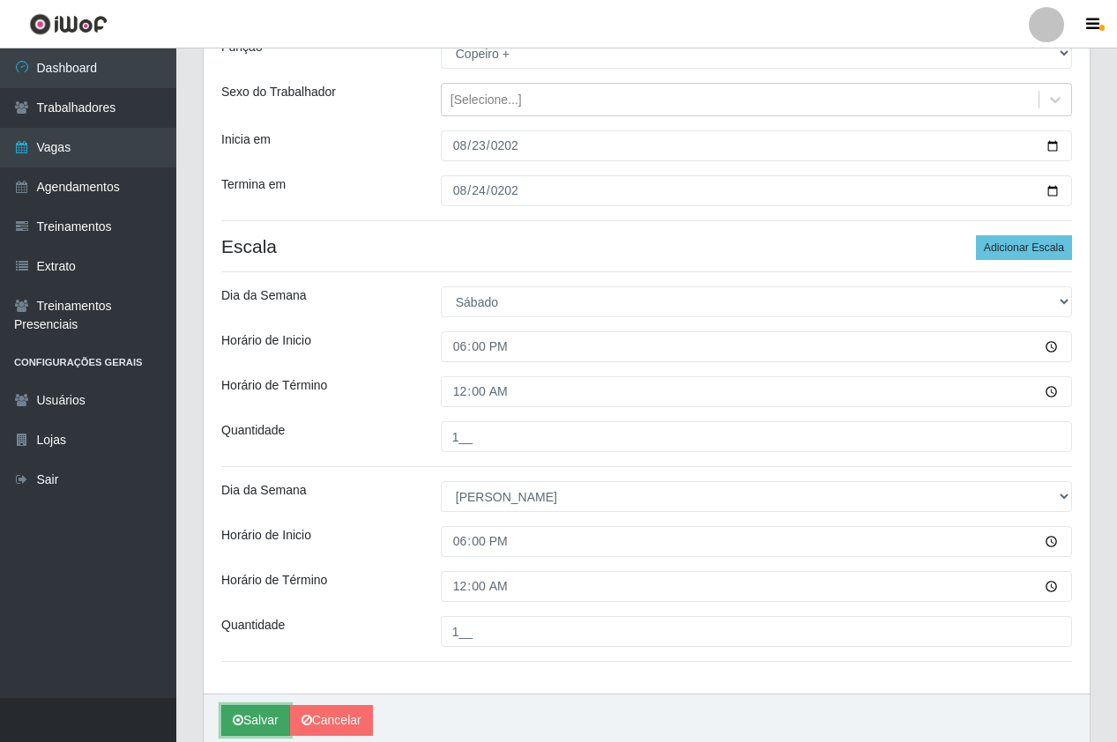
click at [240, 712] on button "Salvar" at bounding box center [255, 720] width 69 height 31
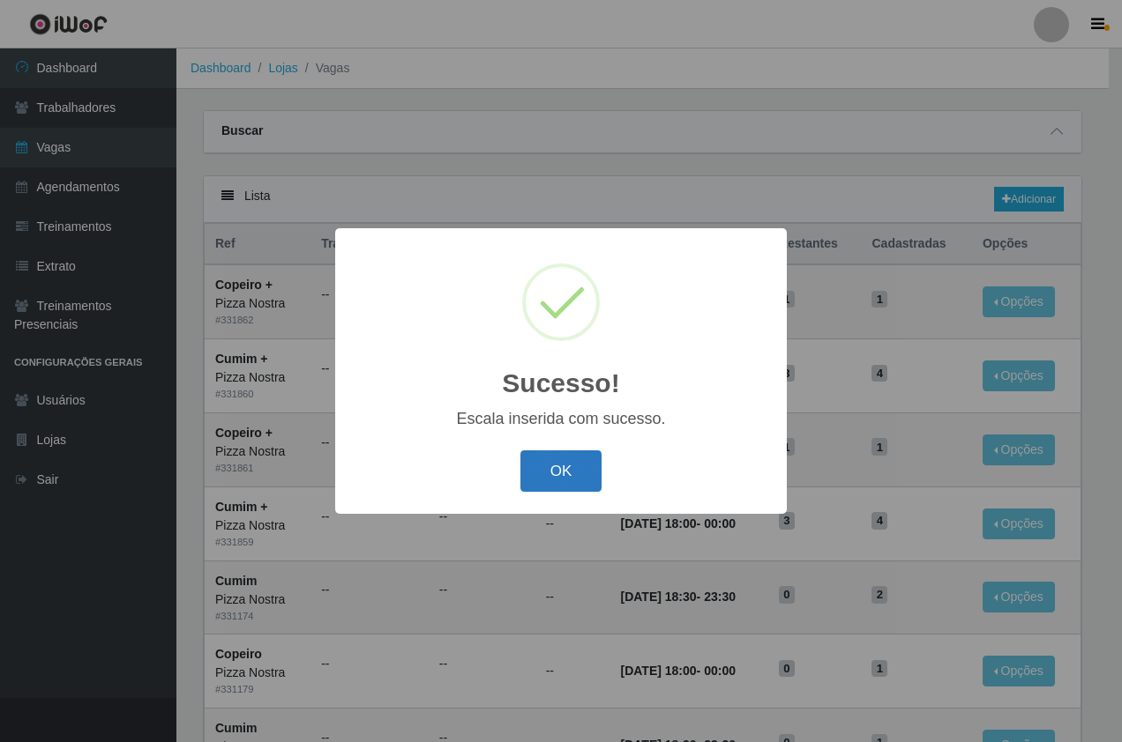
click at [553, 472] on button "OK" at bounding box center [561, 471] width 82 height 41
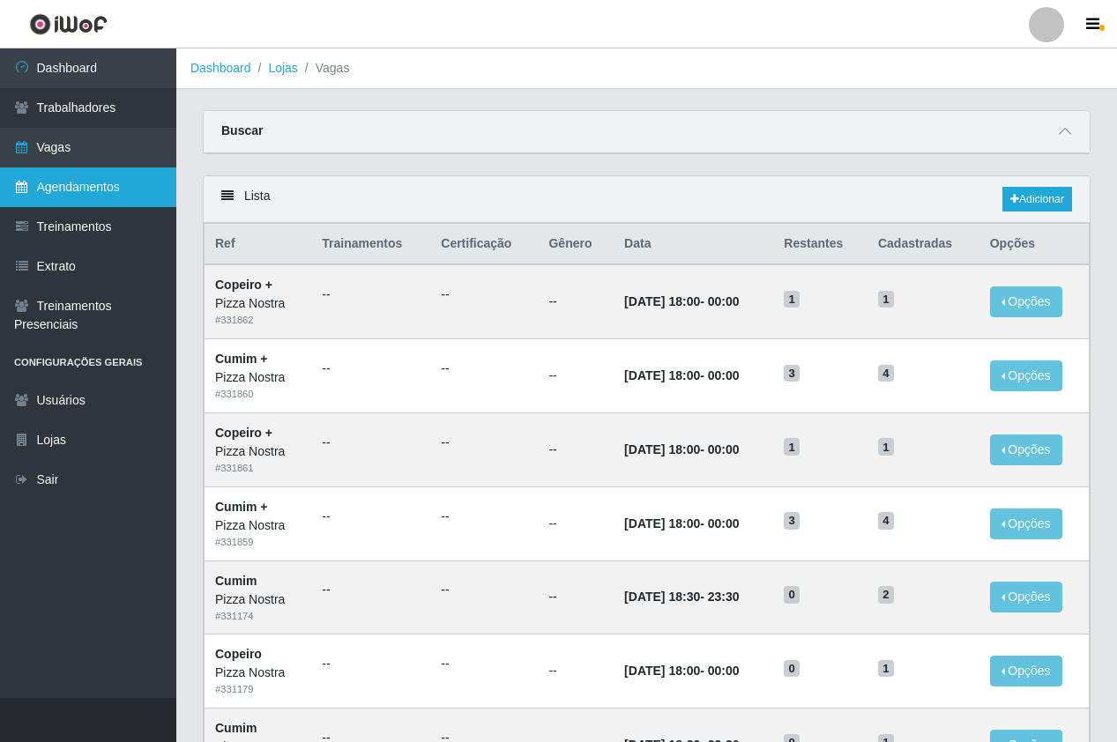
click at [168, 206] on link "Agendamentos" at bounding box center [88, 188] width 176 height 40
